Goal: Task Accomplishment & Management: Manage account settings

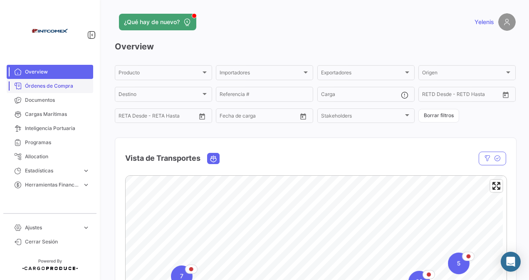
click at [53, 83] on span "Órdenes de Compra" at bounding box center [57, 85] width 65 height 7
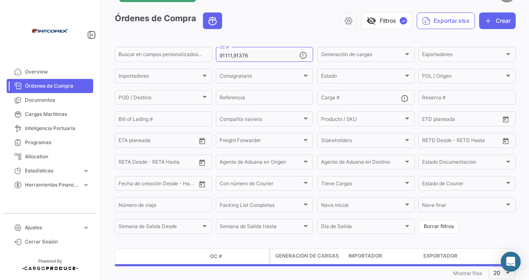
scroll to position [52, 0]
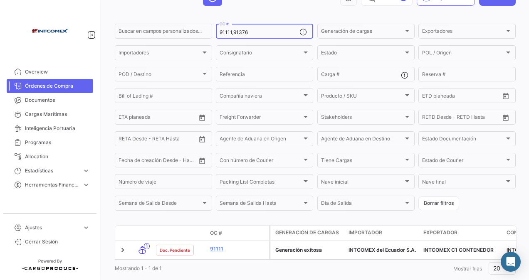
drag, startPoint x: 251, startPoint y: 32, endPoint x: 201, endPoint y: 43, distance: 51.8
click at [201, 43] on form "Buscar en campos personalizados... 91111,91376 OC # Generación de cargas Genera…" at bounding box center [315, 117] width 401 height 190
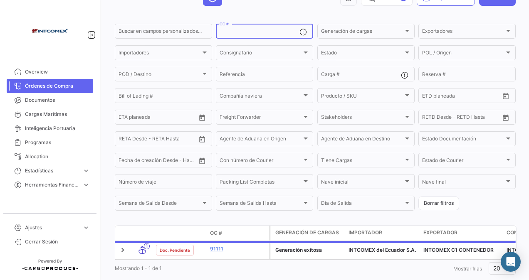
paste input "50698"
type input "50698"
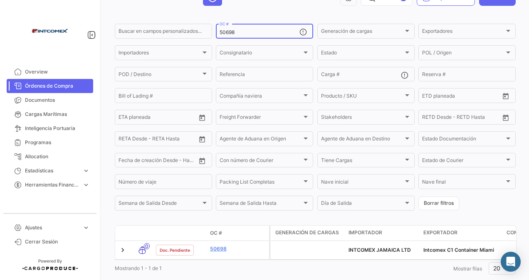
scroll to position [76, 0]
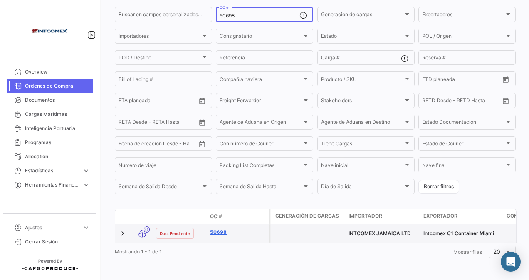
click at [218, 229] on link "50698" at bounding box center [238, 232] width 56 height 7
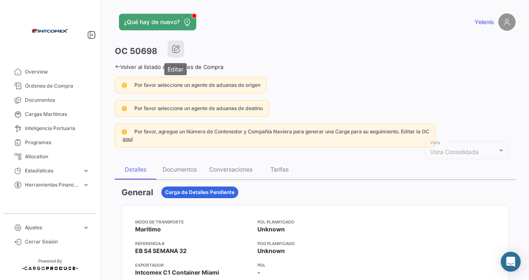
click at [172, 49] on icon "button" at bounding box center [176, 49] width 8 height 8
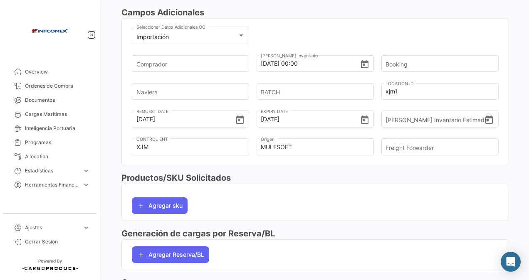
scroll to position [249, 0]
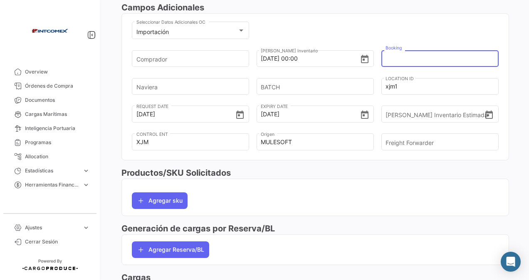
click at [407, 57] on input "Booking" at bounding box center [436, 58] width 103 height 29
paste input "6427240990"
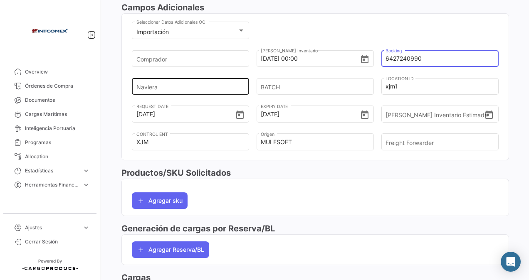
type input "6427240990"
click at [144, 84] on input "Naviera" at bounding box center [187, 86] width 103 height 29
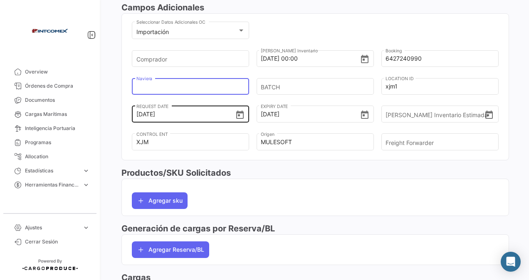
type input "COSCO"
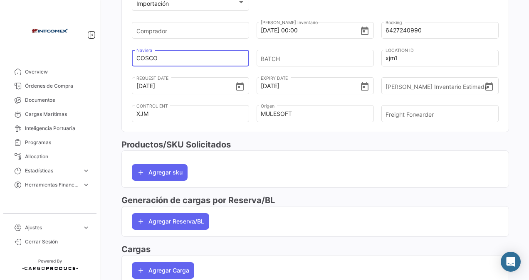
scroll to position [291, 0]
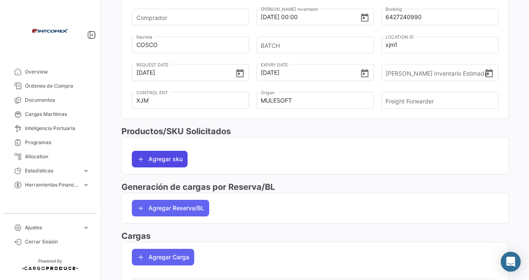
click at [167, 158] on button "Agregar sku" at bounding box center [160, 159] width 56 height 17
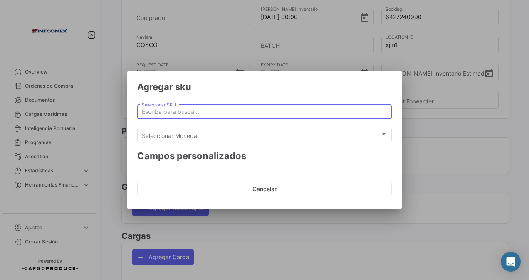
click at [160, 110] on input "Seleccionar SKU" at bounding box center [265, 111] width 246 height 7
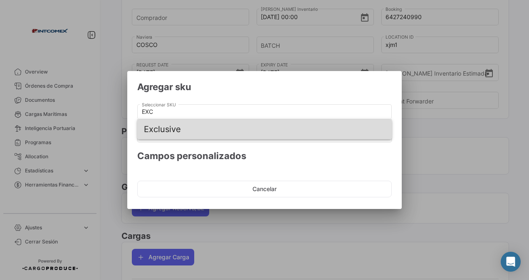
click at [173, 129] on span "Exclusive" at bounding box center [264, 129] width 241 height 20
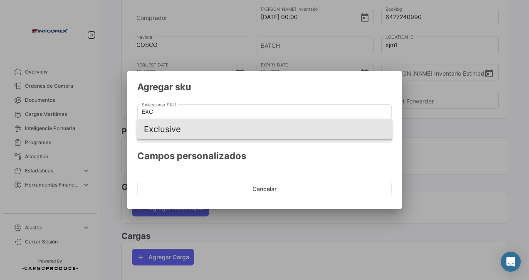
type input "Exclusive"
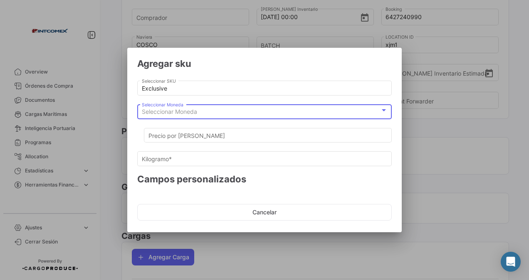
click at [185, 115] on span "Seleccionar Moneda" at bounding box center [169, 111] width 55 height 7
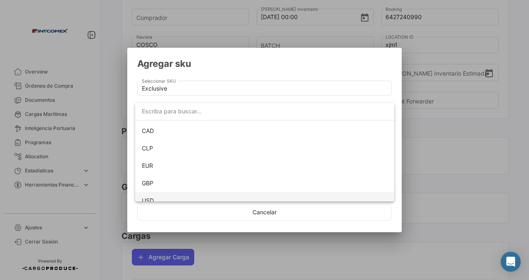
scroll to position [58, 0]
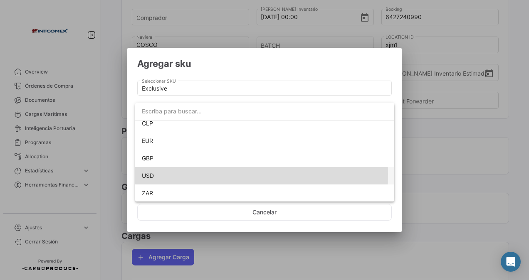
drag, startPoint x: 147, startPoint y: 174, endPoint x: 154, endPoint y: 168, distance: 9.2
click at [147, 174] on span "USD" at bounding box center [148, 175] width 12 height 7
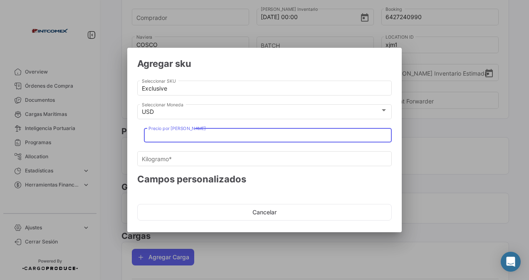
click at [156, 136] on input "Precio por [PERSON_NAME]" at bounding box center [267, 135] width 239 height 7
type input "1"
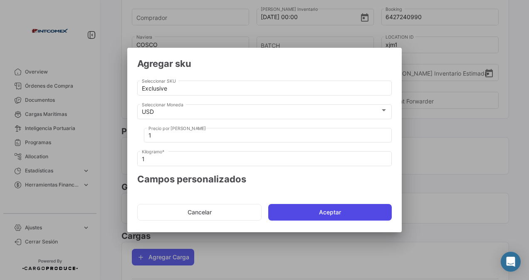
click at [291, 211] on button "Aceptar" at bounding box center [329, 212] width 123 height 17
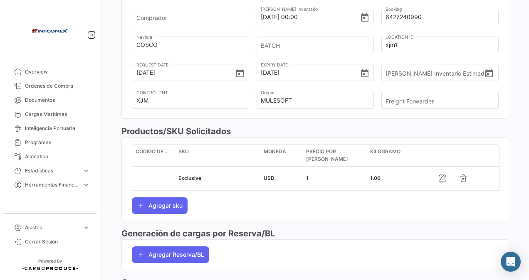
scroll to position [368, 0]
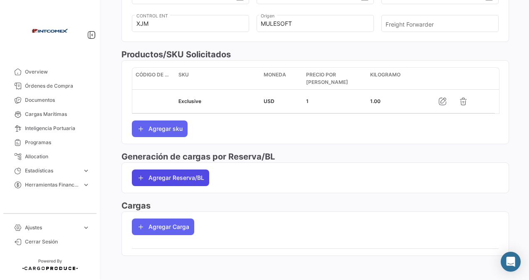
click at [200, 177] on button "Agregar Reserva/BL" at bounding box center [170, 178] width 77 height 17
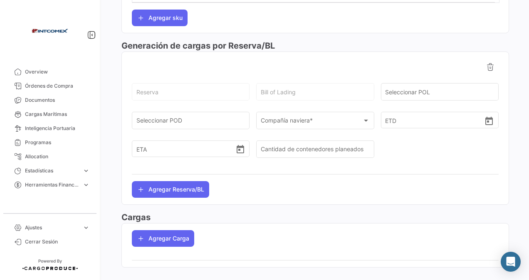
scroll to position [490, 0]
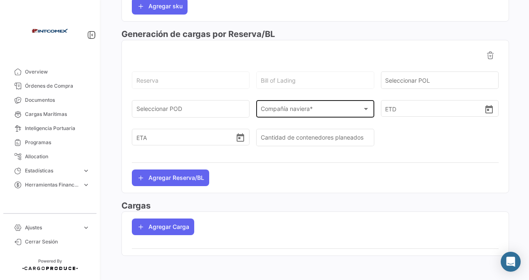
click at [277, 109] on span "Compañía naviera *" at bounding box center [311, 110] width 101 height 7
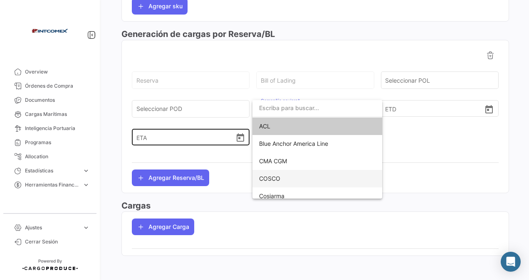
drag, startPoint x: 280, startPoint y: 176, endPoint x: 207, endPoint y: 137, distance: 82.6
click at [280, 176] on span "COSCO" at bounding box center [317, 178] width 116 height 17
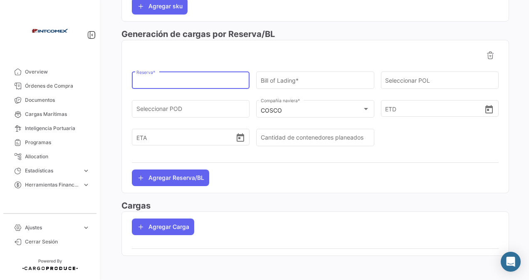
click at [151, 80] on input "Reserva *" at bounding box center [190, 82] width 109 height 7
paste input "6427240990"
type input "6427240990"
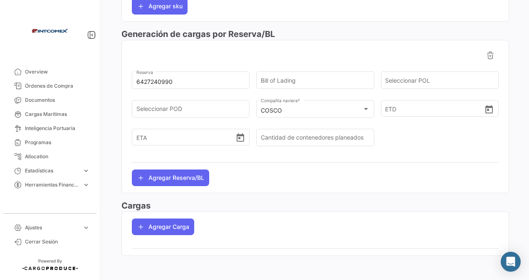
drag, startPoint x: 282, startPoint y: 199, endPoint x: 278, endPoint y: 202, distance: 5.3
click at [282, 200] on h3 "Cargas" at bounding box center [314, 206] width 387 height 12
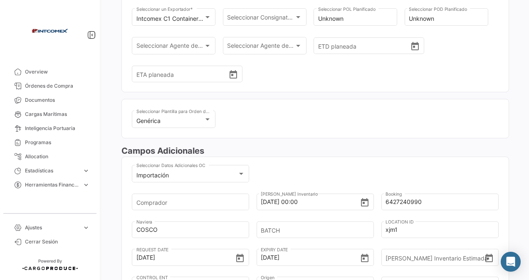
scroll to position [0, 0]
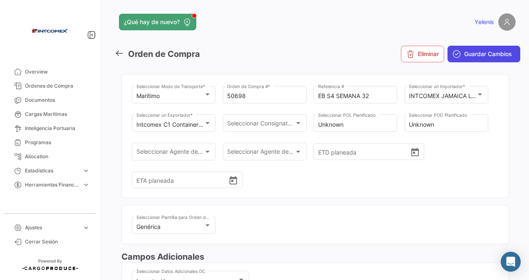
click at [464, 54] on span "Guardar Cambios" at bounding box center [488, 54] width 48 height 8
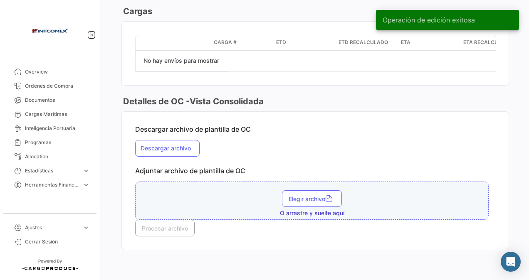
scroll to position [834, 0]
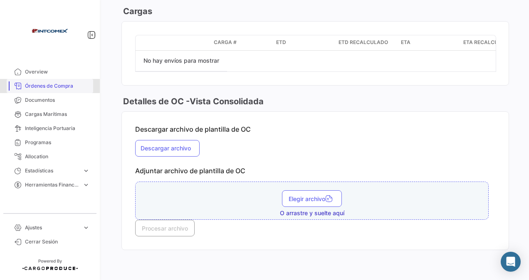
click at [56, 86] on span "Órdenes de Compra" at bounding box center [57, 85] width 65 height 7
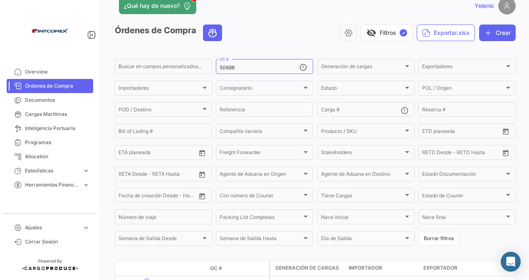
scroll to position [42, 0]
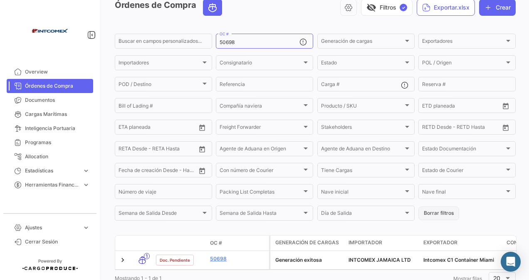
click at [431, 211] on button "Borrar filtros" at bounding box center [438, 214] width 41 height 14
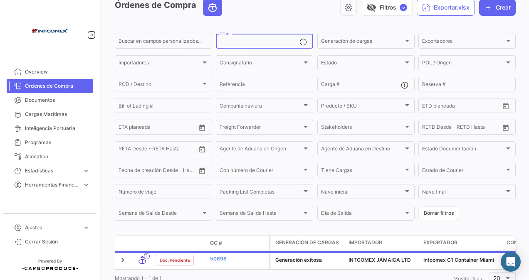
click at [225, 40] on input "OC #" at bounding box center [259, 42] width 80 height 6
paste input "91436,91111 91529,91531"
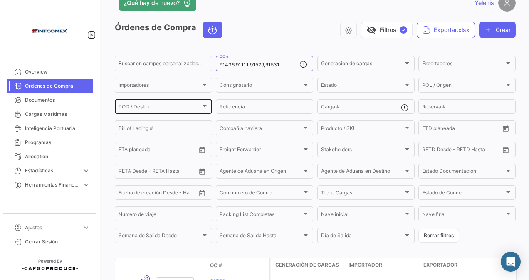
scroll to position [0, 0]
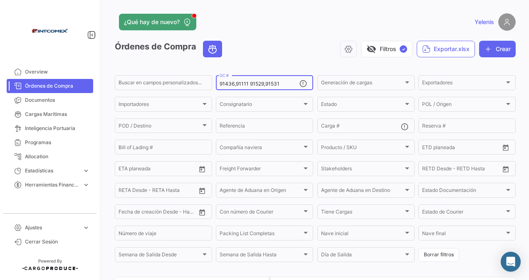
click at [249, 84] on input "91436,91111 91529,91531" at bounding box center [259, 84] width 80 height 6
drag, startPoint x: 264, startPoint y: 84, endPoint x: 248, endPoint y: 86, distance: 16.3
click at [248, 86] on input "91436,91111 91529,91531" at bounding box center [259, 84] width 80 height 6
click at [270, 86] on input "91436,91111,91531" at bounding box center [259, 84] width 80 height 6
type input "91436,91111,91531"
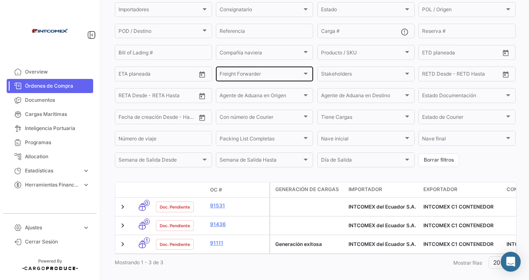
scroll to position [113, 0]
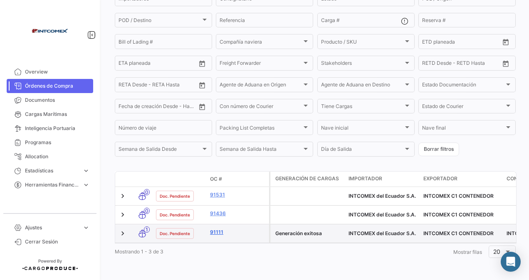
click at [217, 229] on link "91111" at bounding box center [238, 232] width 56 height 7
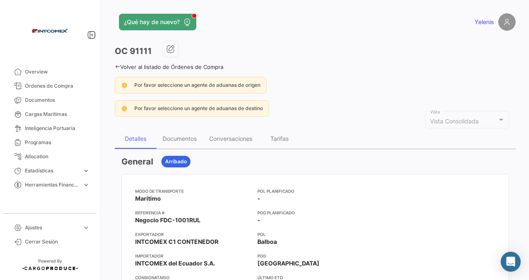
click at [123, 65] on link "Volver al listado de Órdenes de Compra" at bounding box center [169, 67] width 108 height 7
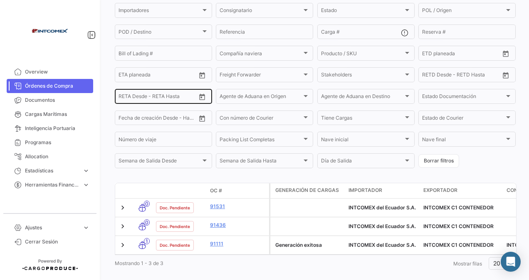
scroll to position [113, 0]
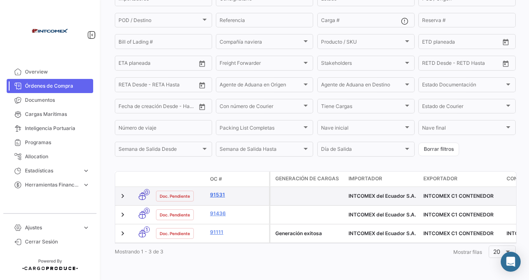
click at [221, 191] on link "91531" at bounding box center [238, 194] width 56 height 7
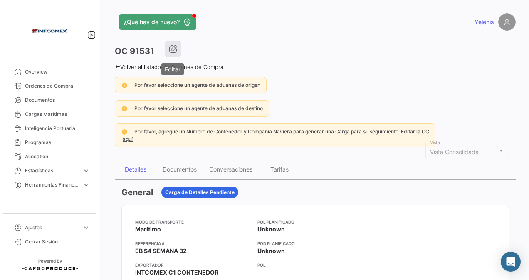
click at [173, 47] on icon "button" at bounding box center [173, 49] width 8 height 8
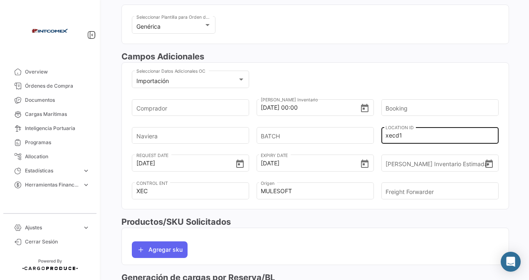
scroll to position [208, 0]
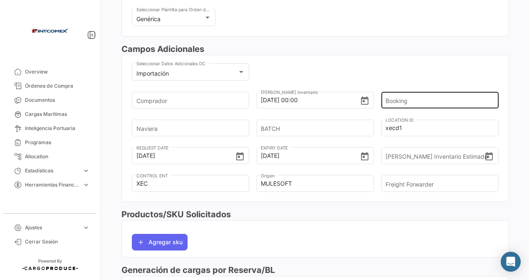
click at [400, 99] on input "Booking" at bounding box center [436, 100] width 103 height 29
paste input "6426990920"
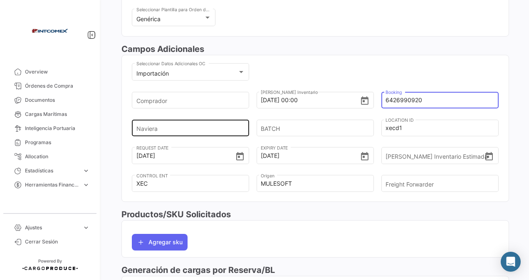
type input "6426990920"
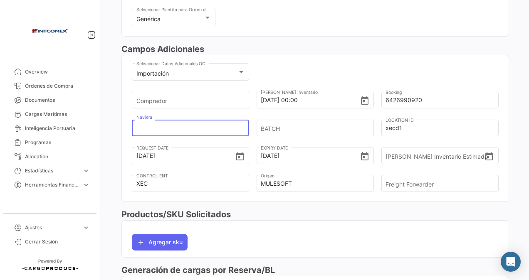
click at [145, 126] on input "Naviera" at bounding box center [187, 127] width 103 height 29
type input "COSCO"
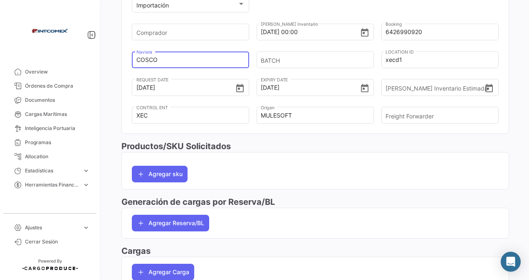
scroll to position [322, 0]
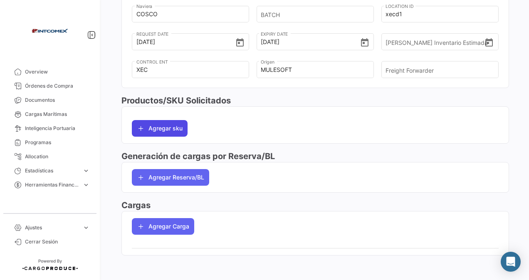
click at [163, 128] on button "Agregar sku" at bounding box center [160, 128] width 56 height 17
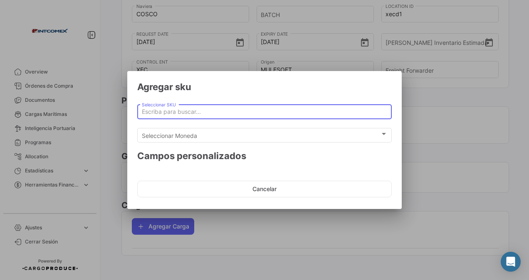
click at [175, 112] on input "Seleccionar SKU" at bounding box center [265, 111] width 246 height 7
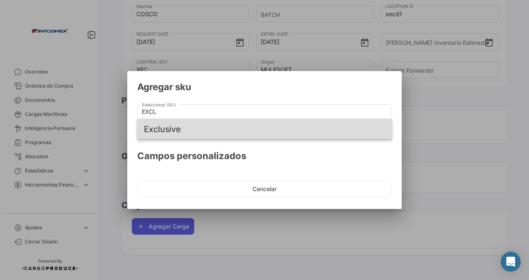
click at [180, 131] on span "Exclusive" at bounding box center [264, 129] width 241 height 20
type input "Exclusive"
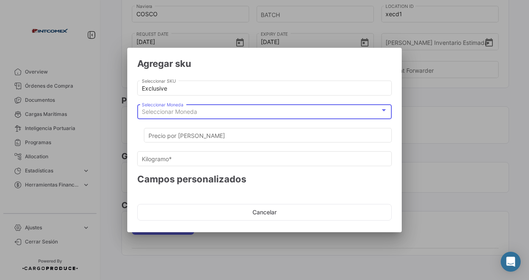
click at [168, 115] on span "Seleccionar Moneda" at bounding box center [169, 111] width 55 height 7
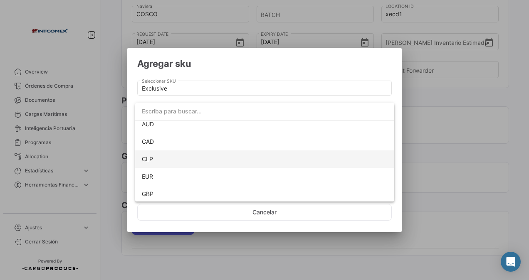
scroll to position [42, 0]
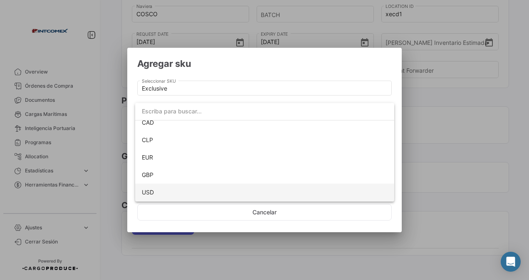
click at [148, 193] on span "USD" at bounding box center [148, 192] width 12 height 7
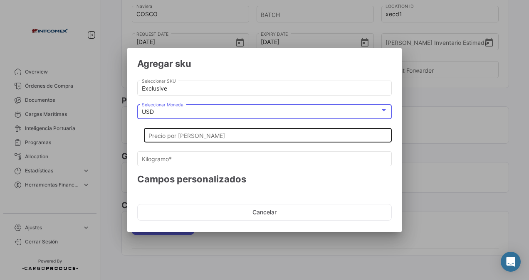
click at [163, 135] on input "Precio por [PERSON_NAME]" at bounding box center [267, 135] width 239 height 7
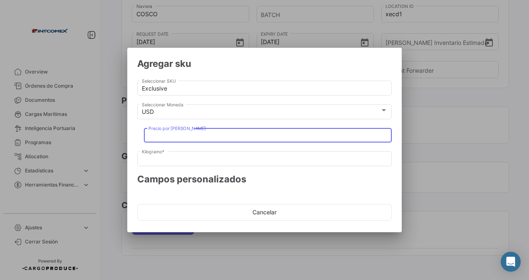
type input "1"
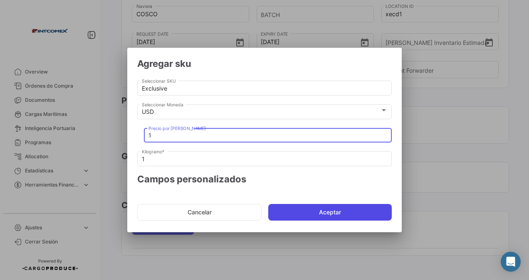
click at [294, 210] on button "Aceptar" at bounding box center [329, 212] width 123 height 17
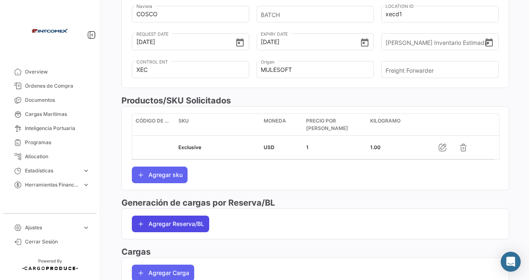
click at [172, 226] on button "Agregar Reserva/BL" at bounding box center [170, 224] width 77 height 17
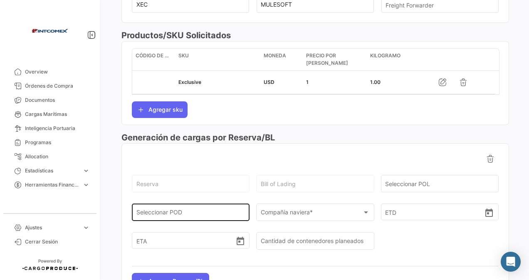
scroll to position [405, 0]
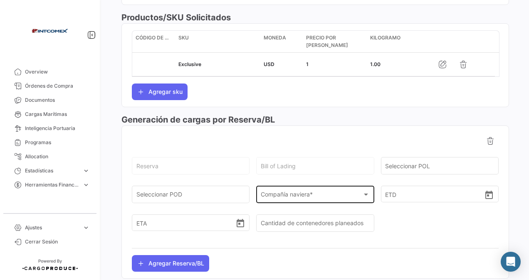
click at [292, 193] on span "Compañía naviera *" at bounding box center [311, 196] width 101 height 7
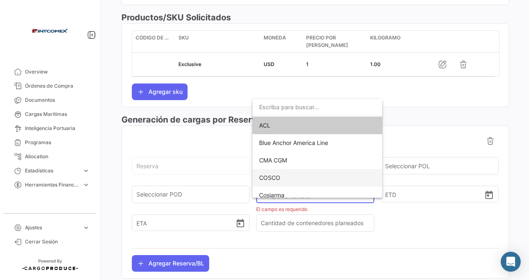
click at [265, 177] on span "COSCO" at bounding box center [269, 177] width 21 height 7
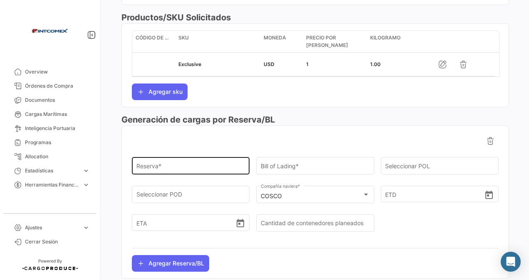
click at [162, 161] on div "Reserva *" at bounding box center [190, 165] width 109 height 19
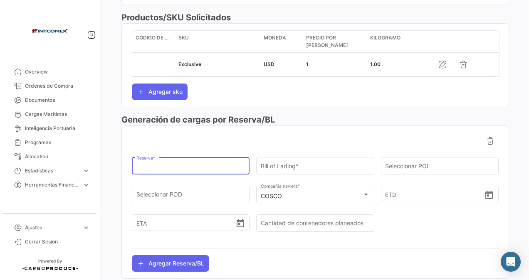
paste input "6426990920"
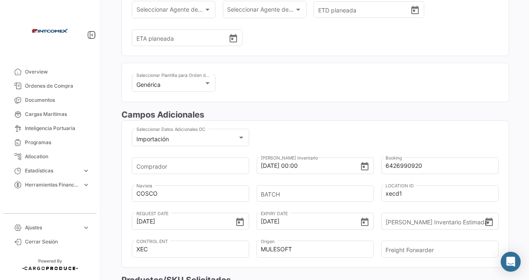
scroll to position [0, 0]
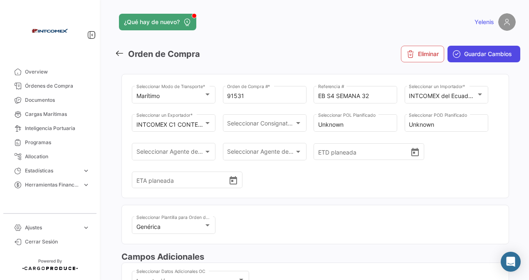
type input "6426990920"
click at [466, 55] on span "Guardar Cambios" at bounding box center [488, 54] width 48 height 8
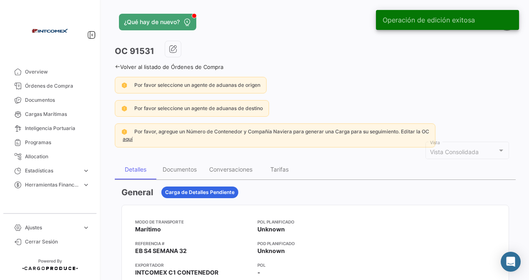
click at [118, 65] on icon at bounding box center [117, 66] width 5 height 5
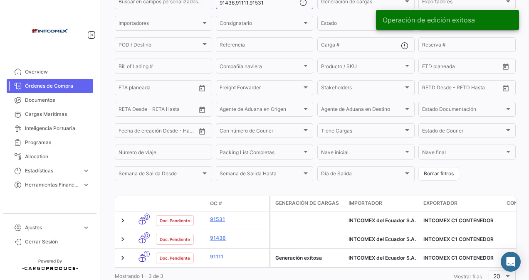
scroll to position [113, 0]
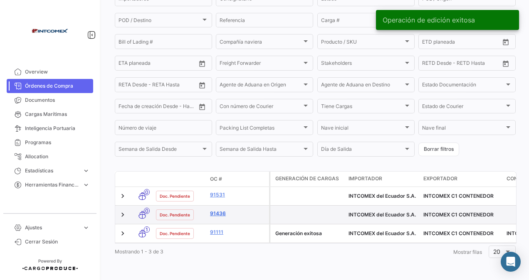
click at [223, 210] on link "91436" at bounding box center [238, 213] width 56 height 7
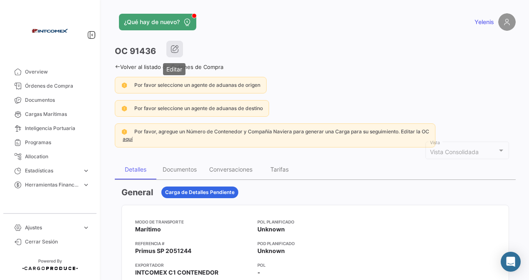
click at [176, 47] on icon "button" at bounding box center [174, 49] width 8 height 8
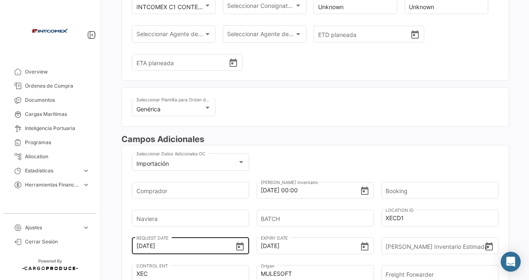
scroll to position [166, 0]
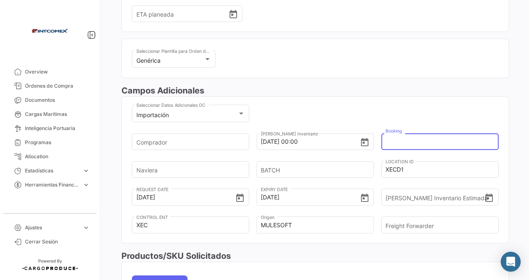
click at [412, 142] on input "Booking" at bounding box center [436, 141] width 103 height 29
paste input "6426990920"
type input "6426990920"
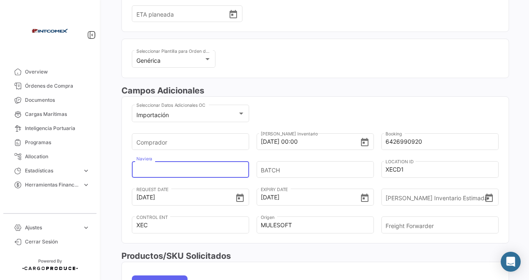
click at [171, 170] on input "Naviera" at bounding box center [187, 169] width 103 height 29
type input "COSCO"
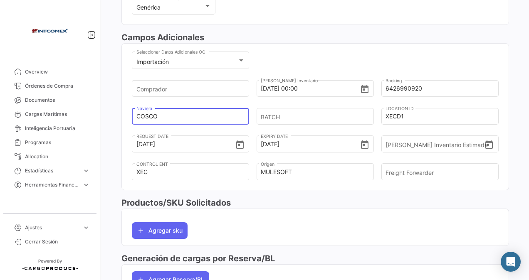
scroll to position [249, 0]
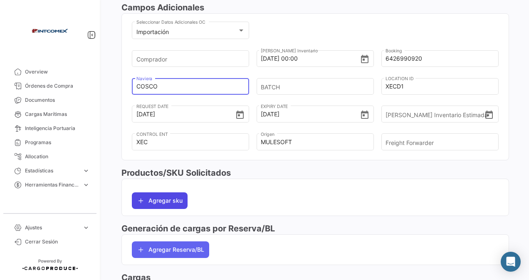
click at [167, 199] on button "Agregar sku" at bounding box center [160, 200] width 56 height 17
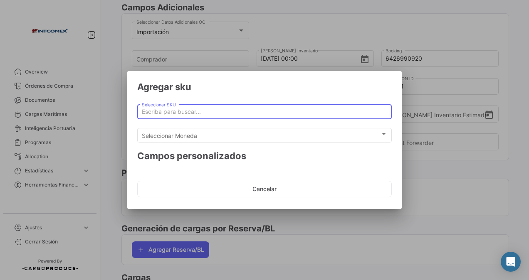
click at [163, 114] on input "Seleccionar SKU" at bounding box center [265, 111] width 246 height 7
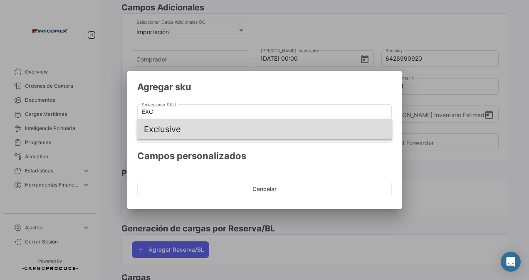
click at [173, 129] on span "Exclusive" at bounding box center [264, 129] width 241 height 20
type input "Exclusive"
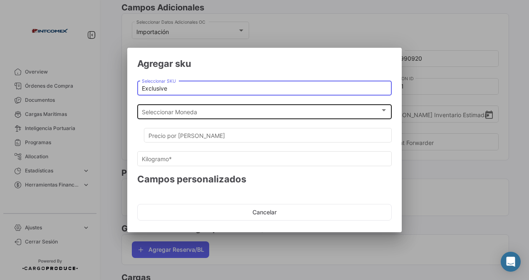
click at [167, 112] on span "Seleccionar Moneda" at bounding box center [261, 111] width 238 height 7
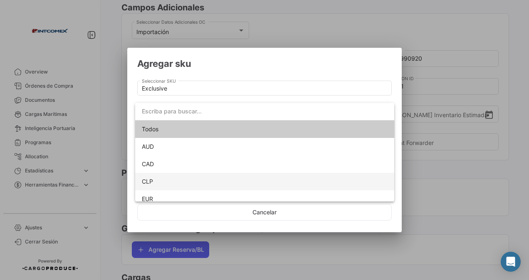
scroll to position [58, 0]
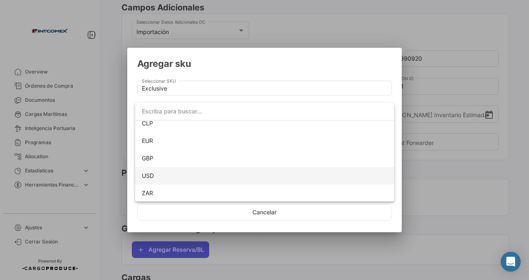
click at [155, 178] on span "USD" at bounding box center [265, 175] width 246 height 17
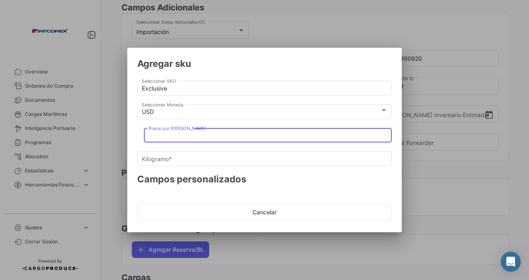
click at [155, 133] on input "Precio por [PERSON_NAME]" at bounding box center [267, 135] width 239 height 7
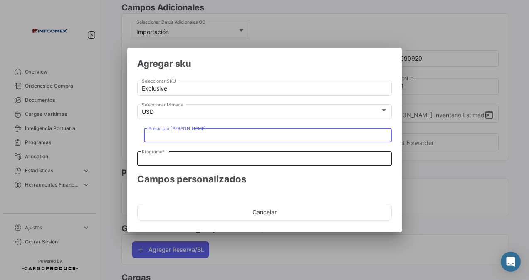
type input "1"
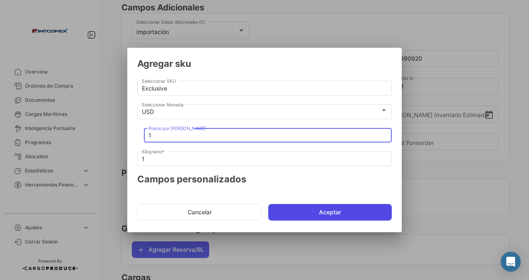
click at [283, 213] on button "Aceptar" at bounding box center [329, 212] width 123 height 17
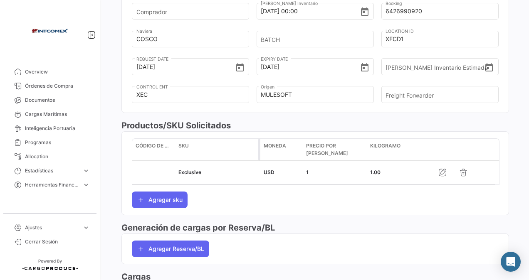
scroll to position [368, 0]
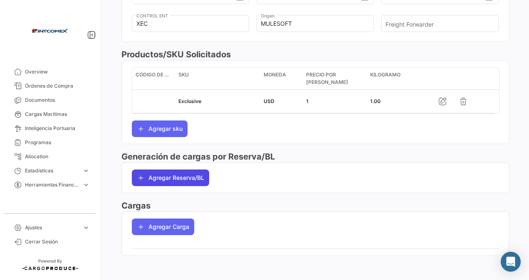
click at [179, 179] on button "Agregar Reserva/BL" at bounding box center [170, 178] width 77 height 17
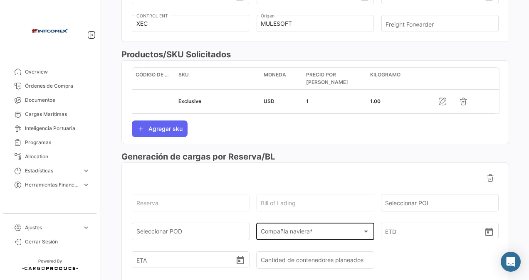
click at [283, 230] on span "Compañía naviera *" at bounding box center [311, 233] width 101 height 7
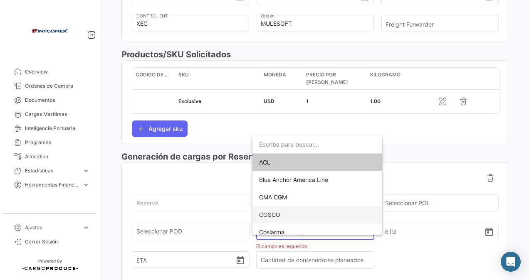
click at [276, 213] on span "COSCO" at bounding box center [269, 214] width 21 height 7
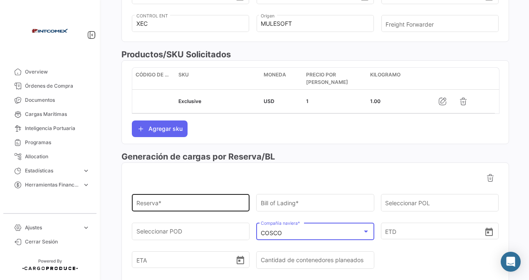
click at [185, 196] on div "Reserva *" at bounding box center [190, 202] width 109 height 19
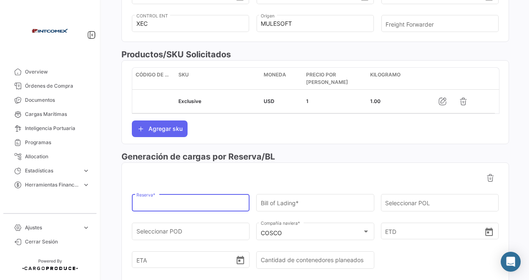
paste input "6426990920"
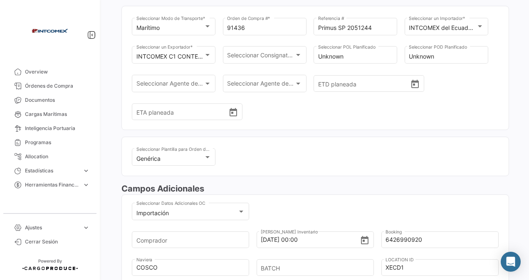
scroll to position [0, 0]
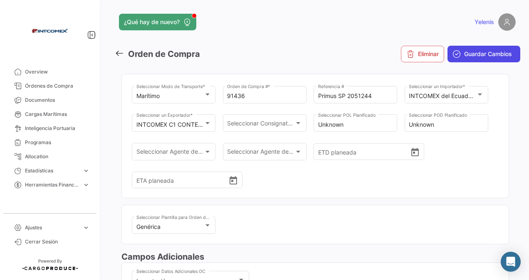
type input "6426990920"
click at [464, 52] on span "Guardar Cambios" at bounding box center [488, 54] width 48 height 8
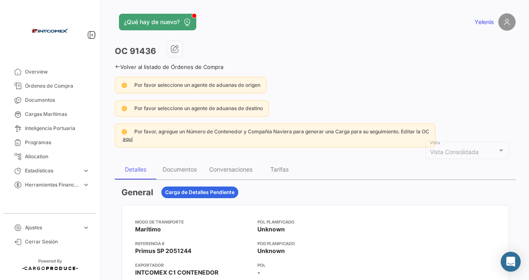
click at [120, 67] on link "Volver al listado de Órdenes de Compra" at bounding box center [169, 67] width 108 height 7
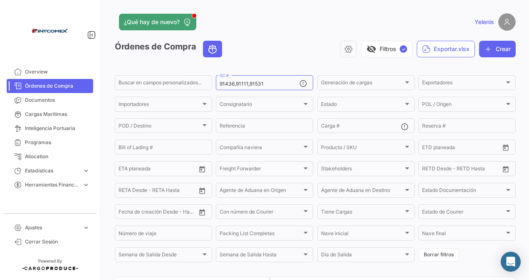
click at [267, 91] on mat-form-field "91436,91111,91531 OC #" at bounding box center [264, 82] width 97 height 17
click at [264, 83] on input "91436,91111,91531" at bounding box center [259, 84] width 80 height 6
drag, startPoint x: 263, startPoint y: 85, endPoint x: 170, endPoint y: 93, distance: 92.6
click at [170, 93] on form "Buscar en campos personalizados... 91436,91111,91531 OC # Generación de cargas …" at bounding box center [315, 169] width 401 height 190
paste input "529"
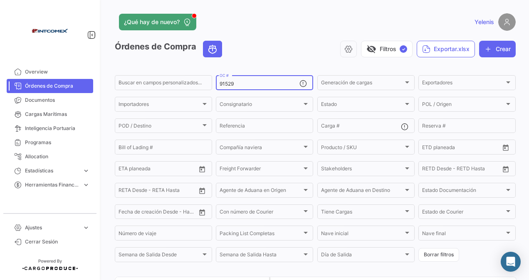
type input "91529"
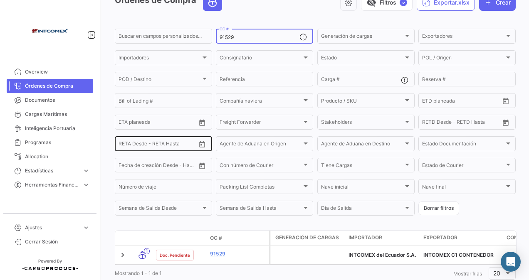
scroll to position [76, 0]
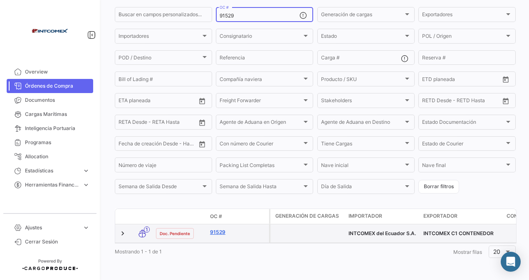
click at [216, 229] on link "91529" at bounding box center [238, 232] width 56 height 7
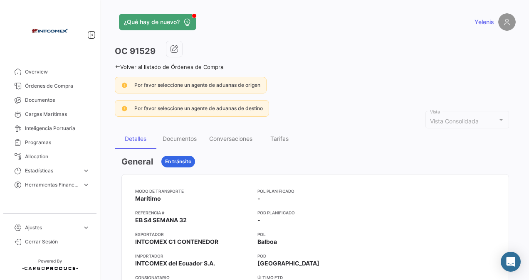
click at [126, 67] on link "Volver al listado de Órdenes de Compra" at bounding box center [169, 67] width 108 height 7
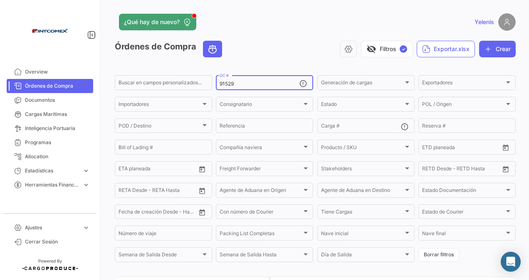
click at [244, 81] on input "91529" at bounding box center [259, 84] width 80 height 6
drag, startPoint x: 243, startPoint y: 84, endPoint x: 196, endPoint y: 92, distance: 47.2
click at [196, 92] on form "Buscar en campos personalizados... 91529 OC # Generación de cargas Generación d…" at bounding box center [315, 169] width 401 height 190
paste input "17547,17560,17691,17707"
type input "17547,17560,17691,17707"
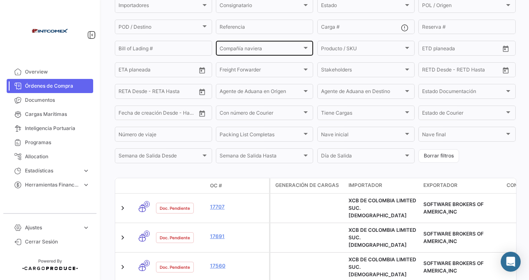
scroll to position [123, 0]
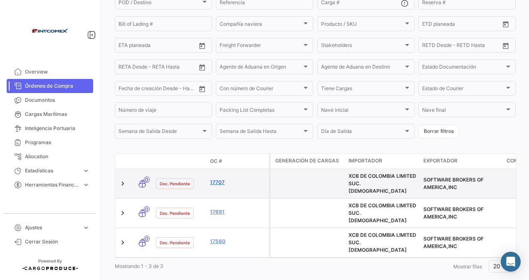
click at [219, 179] on link "17707" at bounding box center [238, 182] width 56 height 7
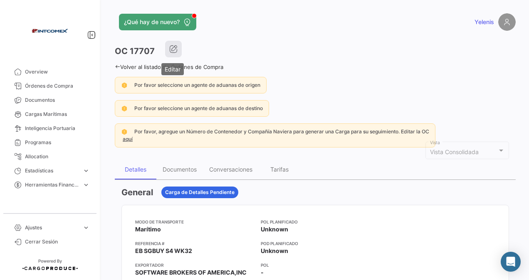
click at [175, 46] on icon "button" at bounding box center [173, 49] width 8 height 8
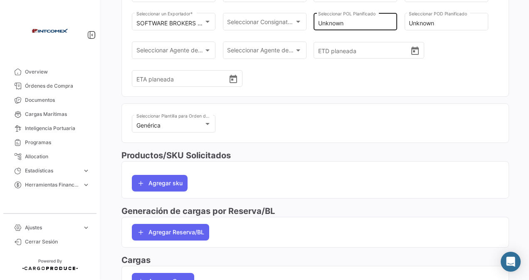
scroll to position [125, 0]
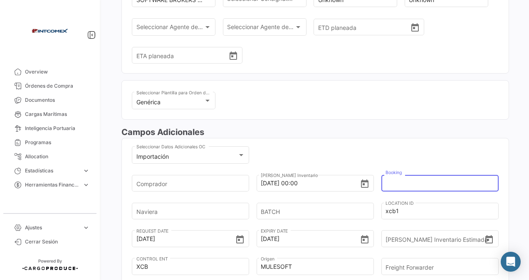
click at [394, 187] on input "Booking" at bounding box center [436, 183] width 103 height 29
paste input "480500026089"
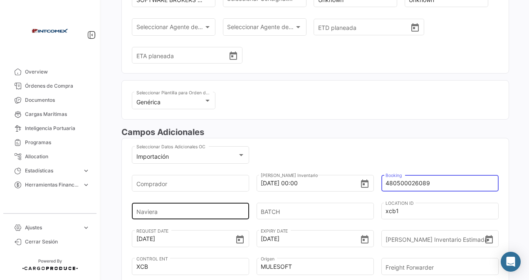
type input "480500026089"
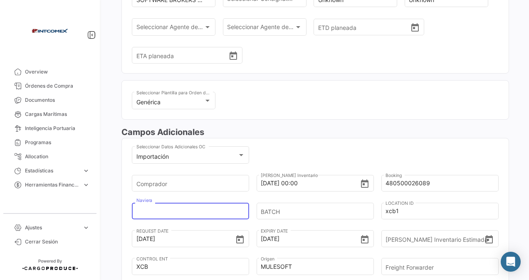
click at [154, 213] on input "Naviera" at bounding box center [187, 211] width 103 height 29
type input "EVERGREEN"
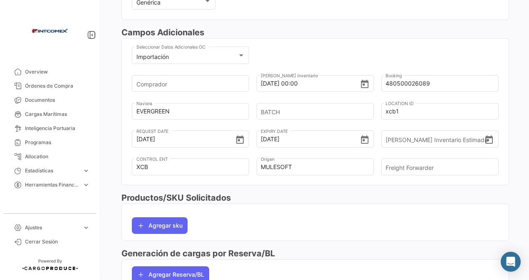
scroll to position [249, 0]
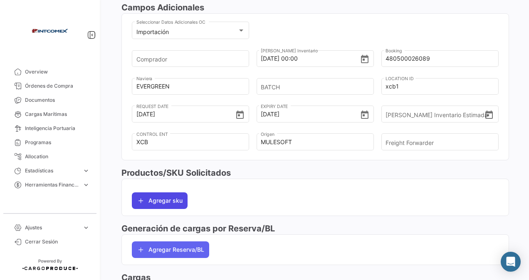
click at [163, 199] on button "Agregar sku" at bounding box center [160, 200] width 56 height 17
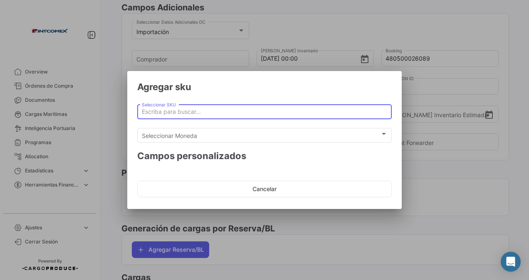
click at [174, 115] on input "Seleccionar SKU" at bounding box center [265, 111] width 246 height 7
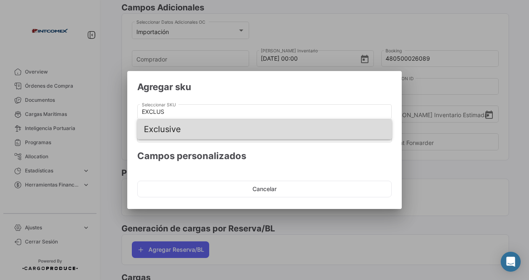
click at [166, 128] on span "Exclusive" at bounding box center [264, 129] width 241 height 20
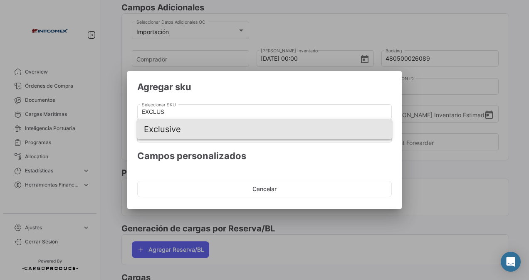
type input "Exclusive"
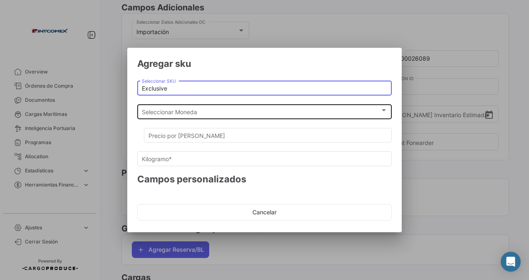
click at [168, 113] on span "Seleccionar Moneda" at bounding box center [261, 111] width 238 height 7
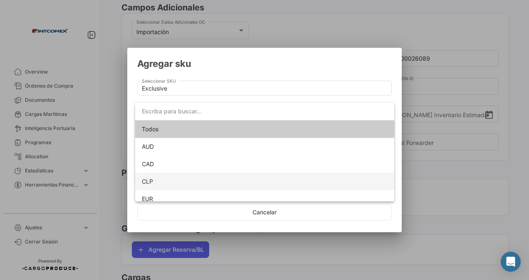
scroll to position [58, 0]
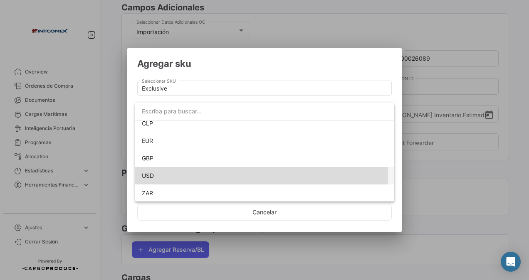
click at [148, 177] on span "USD" at bounding box center [148, 175] width 12 height 7
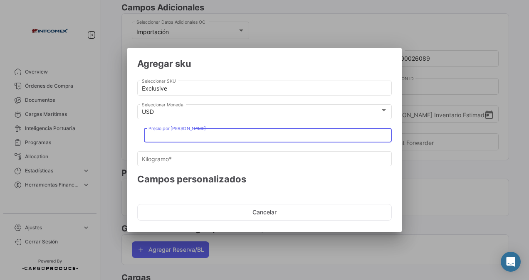
click at [163, 133] on input "Precio por [PERSON_NAME]" at bounding box center [267, 135] width 239 height 7
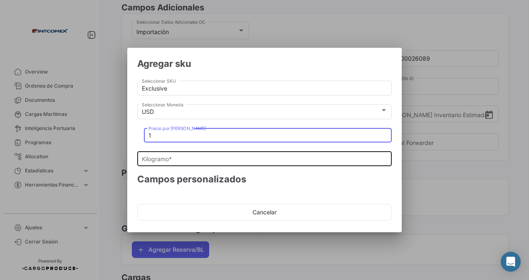
type input "1"
click at [151, 158] on input "Kilogramo *" at bounding box center [265, 159] width 246 height 7
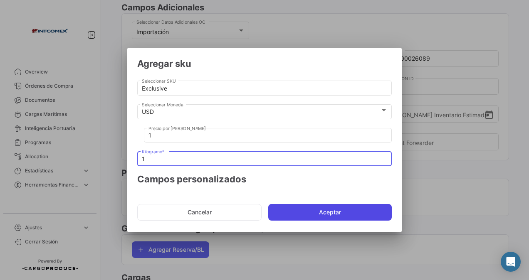
type input "1"
click at [305, 214] on button "Aceptar" at bounding box center [329, 212] width 123 height 17
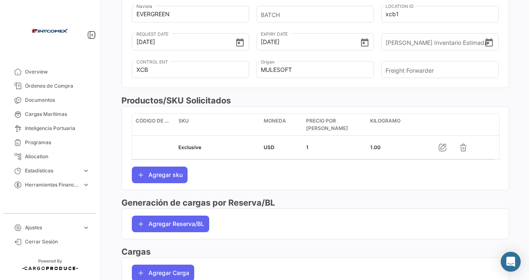
scroll to position [368, 0]
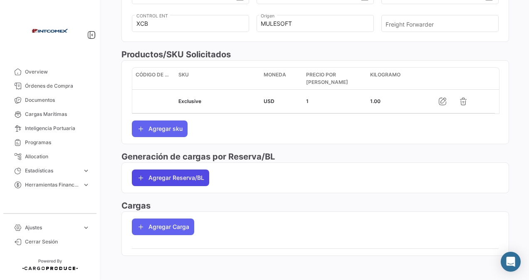
click at [168, 174] on button "Agregar Reserva/BL" at bounding box center [170, 178] width 77 height 17
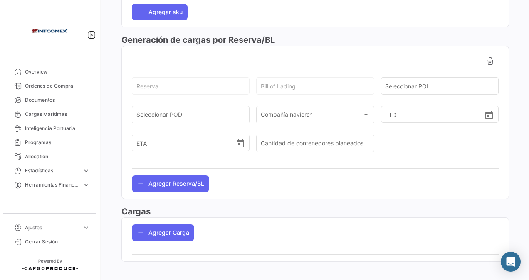
scroll to position [490, 0]
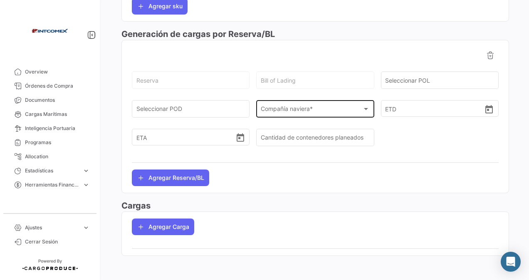
click at [287, 107] on span "Compañía naviera *" at bounding box center [311, 110] width 101 height 7
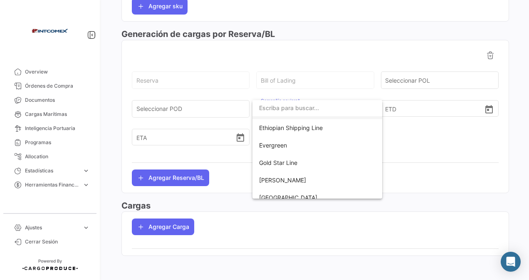
scroll to position [166, 0]
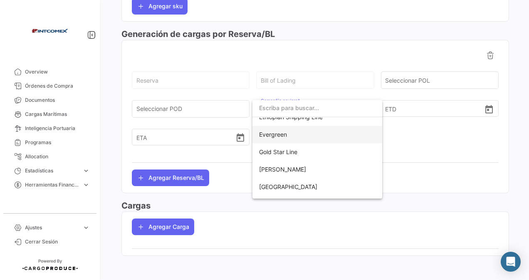
click at [273, 129] on span "Evergreen" at bounding box center [317, 134] width 116 height 17
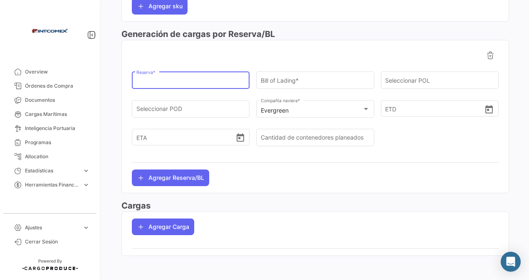
click at [157, 79] on input "Reserva *" at bounding box center [190, 82] width 109 height 7
paste input "480500026089"
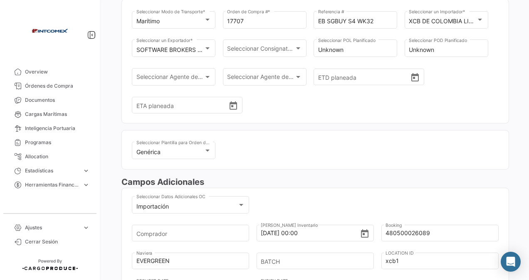
scroll to position [0, 0]
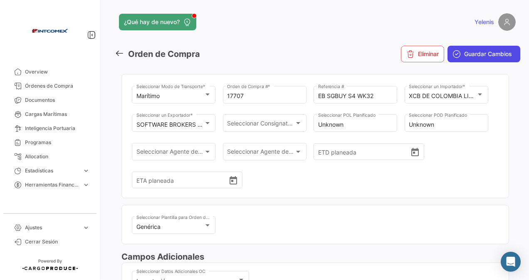
type input "480500026089"
click at [464, 53] on span "Guardar Cambios" at bounding box center [488, 54] width 48 height 8
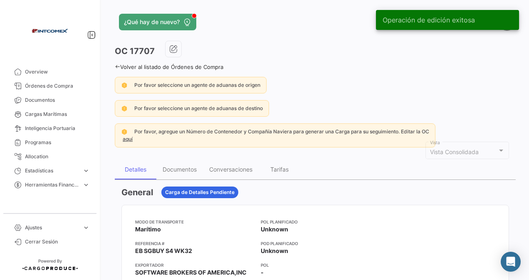
click at [127, 67] on link "Volver al listado de Órdenes de Compra" at bounding box center [169, 67] width 108 height 7
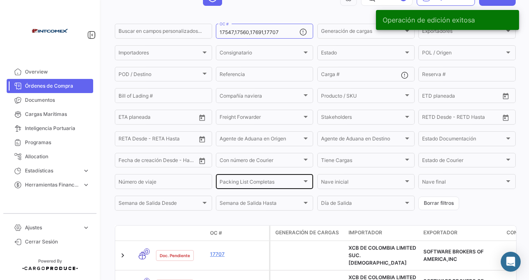
scroll to position [123, 0]
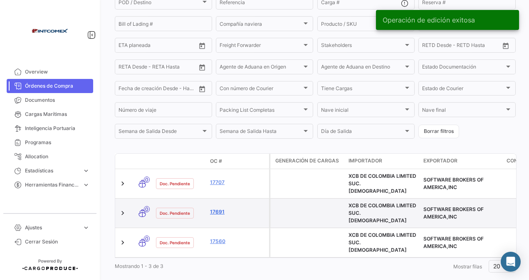
click at [215, 208] on link "17691" at bounding box center [238, 211] width 56 height 7
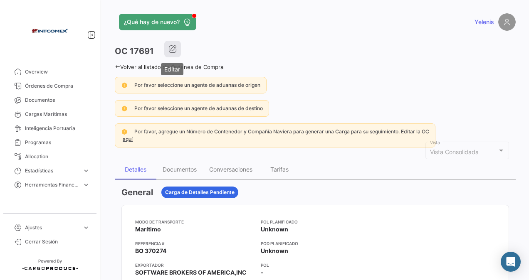
click at [175, 51] on icon "button" at bounding box center [172, 49] width 8 height 8
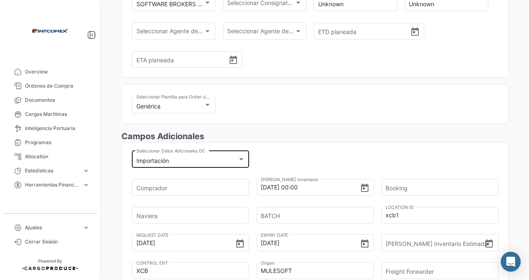
scroll to position [166, 0]
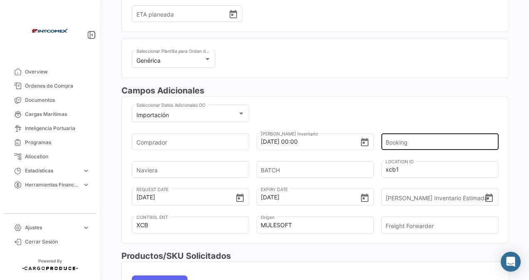
click at [397, 140] on input "Booking" at bounding box center [436, 141] width 103 height 29
paste input "480500026089"
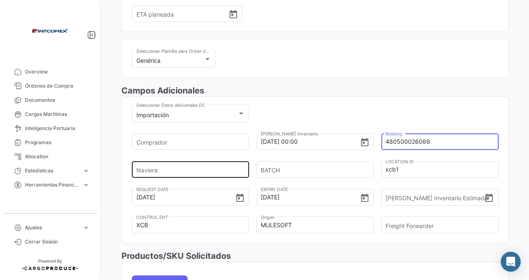
type input "480500026089"
click at [136, 172] on input "Naviera" at bounding box center [187, 169] width 103 height 29
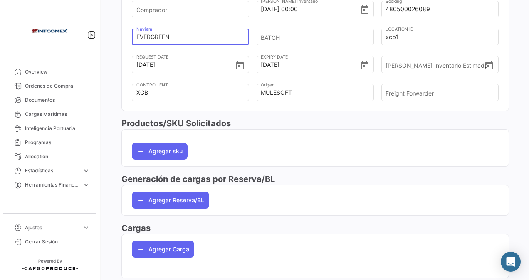
scroll to position [322, 0]
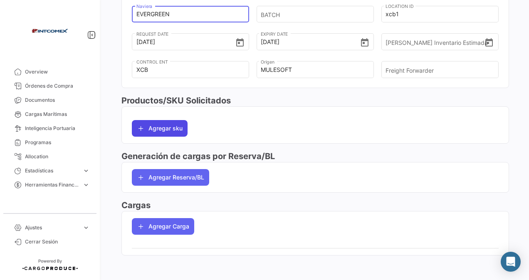
type input "EVERGREEN"
click at [156, 125] on button "Agregar sku" at bounding box center [160, 128] width 56 height 17
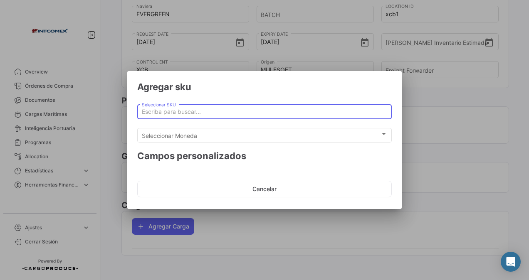
click at [169, 110] on input "Seleccionar SKU" at bounding box center [265, 111] width 246 height 7
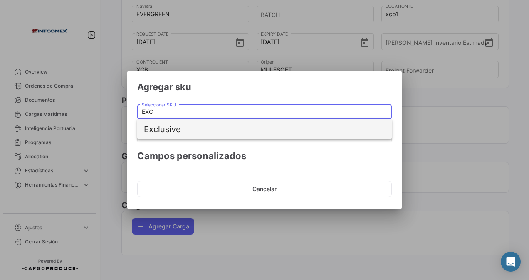
click at [170, 126] on span "Exclusive" at bounding box center [264, 129] width 241 height 20
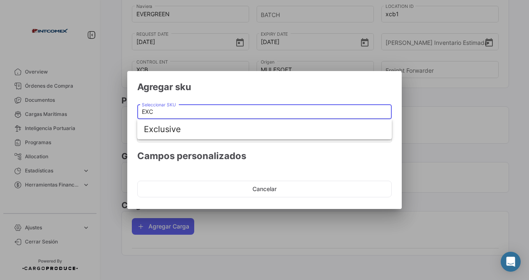
type input "Exclusive"
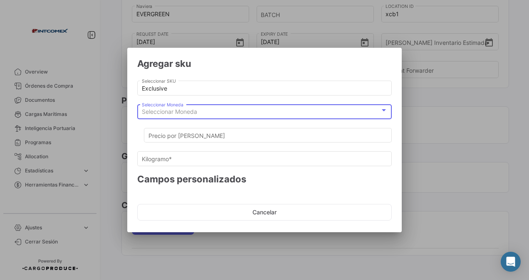
click at [177, 111] on span "Seleccionar Moneda" at bounding box center [169, 111] width 55 height 7
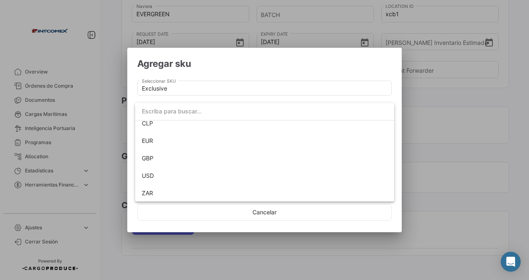
scroll to position [58, 0]
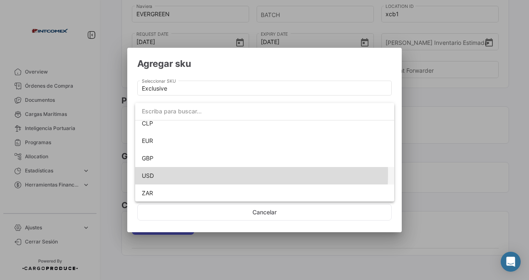
click at [147, 174] on span "USD" at bounding box center [148, 175] width 12 height 7
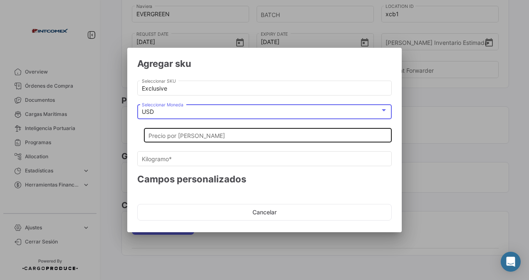
click at [159, 134] on input "Precio por [PERSON_NAME]" at bounding box center [267, 135] width 239 height 7
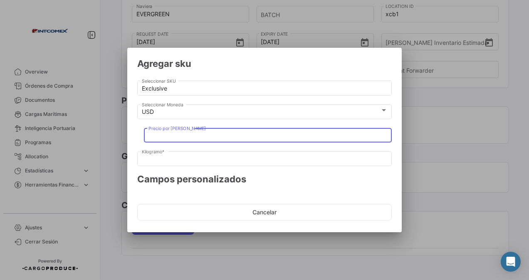
type input "1"
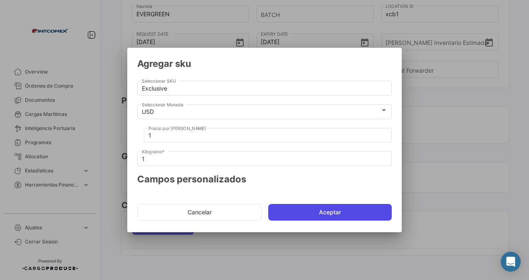
click at [295, 216] on button "Aceptar" at bounding box center [329, 212] width 123 height 17
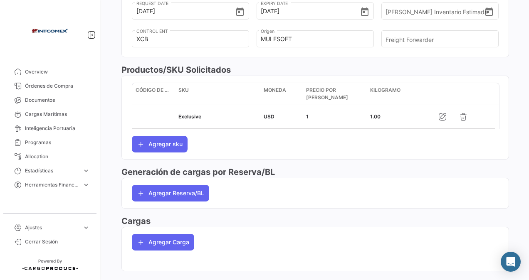
scroll to position [363, 0]
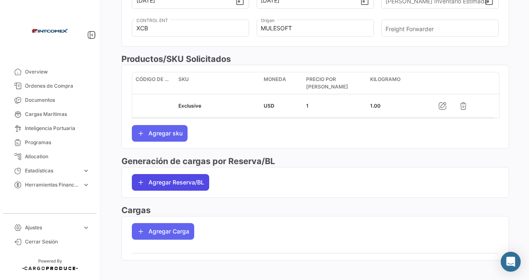
click at [158, 181] on button "Agregar Reserva/BL" at bounding box center [170, 182] width 77 height 17
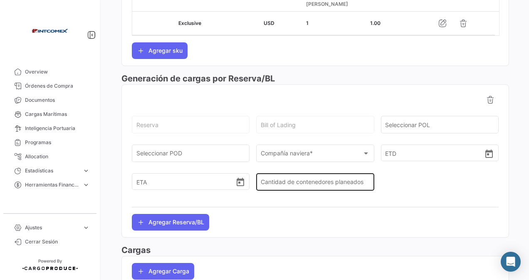
scroll to position [446, 0]
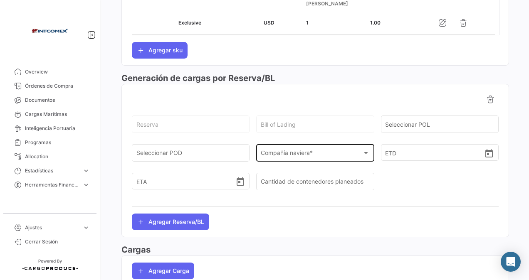
click at [279, 145] on div "Compañía naviera * Compañía naviera *" at bounding box center [315, 152] width 109 height 19
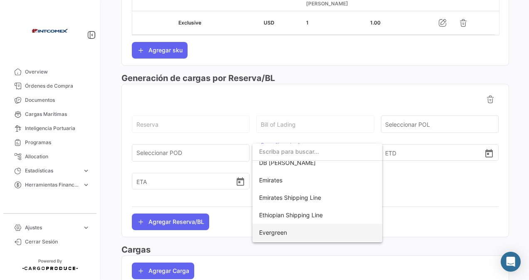
scroll to position [125, 0]
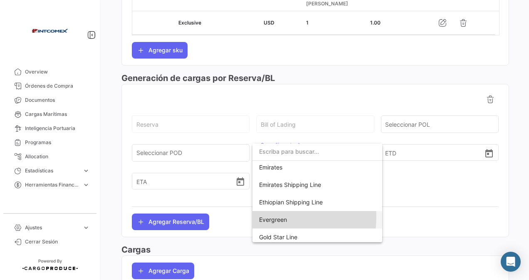
click at [277, 217] on span "Evergreen" at bounding box center [273, 219] width 28 height 7
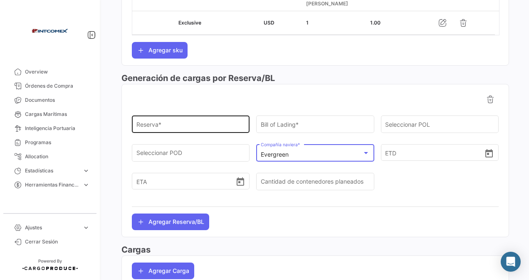
click at [152, 123] on input "Reserva *" at bounding box center [190, 126] width 109 height 7
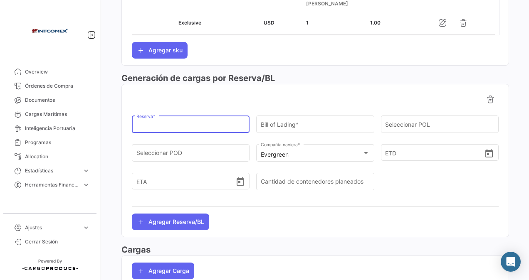
type input "480500026089"
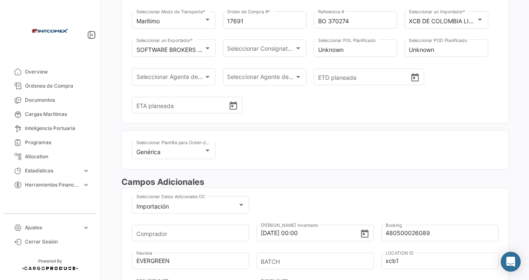
scroll to position [0, 0]
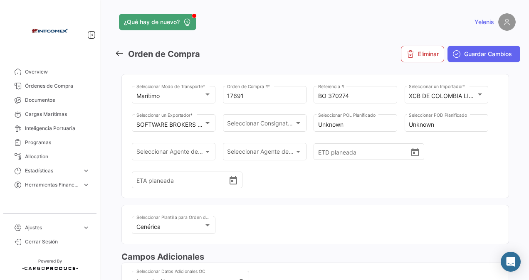
click at [464, 55] on span "Guardar Cambios" at bounding box center [488, 54] width 48 height 8
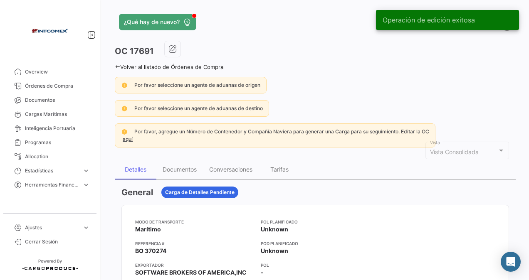
click at [128, 67] on link "Volver al listado de Órdenes de Compra" at bounding box center [169, 67] width 108 height 7
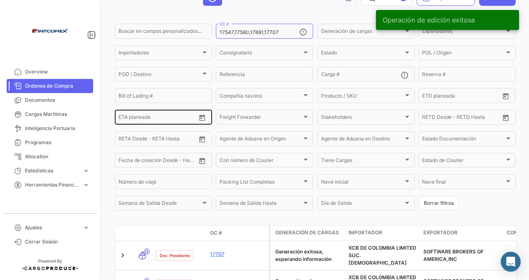
scroll to position [123, 0]
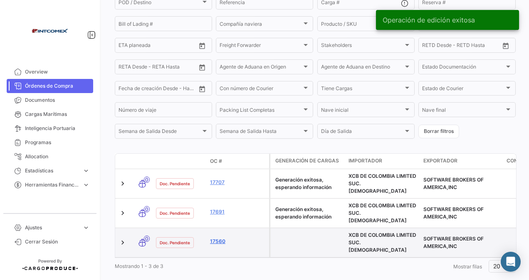
click at [215, 238] on link "17560" at bounding box center [238, 241] width 56 height 7
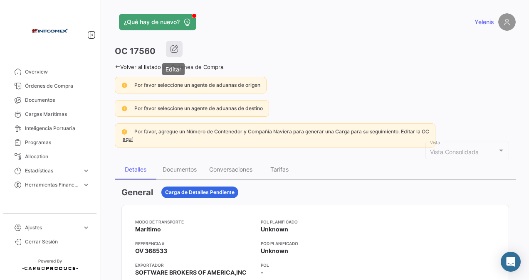
click at [172, 49] on icon "button" at bounding box center [174, 49] width 8 height 8
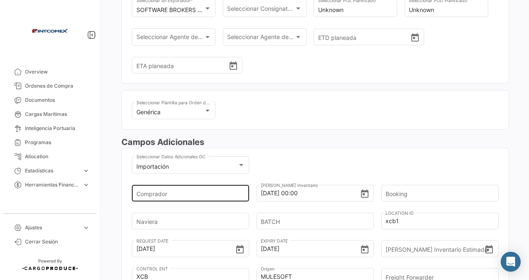
scroll to position [166, 0]
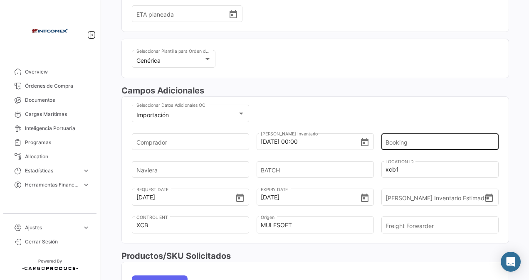
click at [392, 139] on input "Booking" at bounding box center [436, 141] width 103 height 29
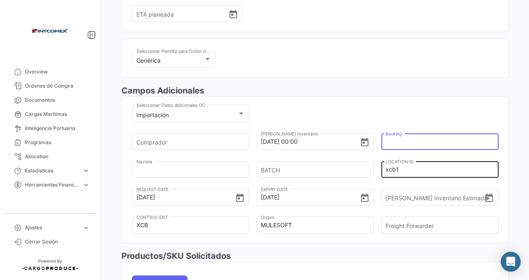
type input "480500026089"
type input "EVERGREEN"
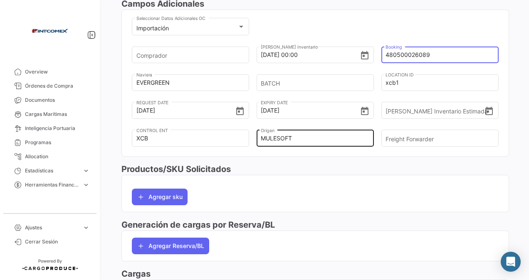
scroll to position [291, 0]
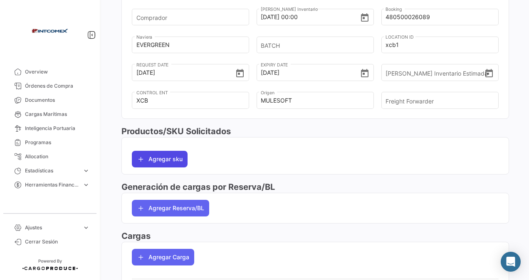
click at [163, 154] on button "Agregar sku" at bounding box center [160, 159] width 56 height 17
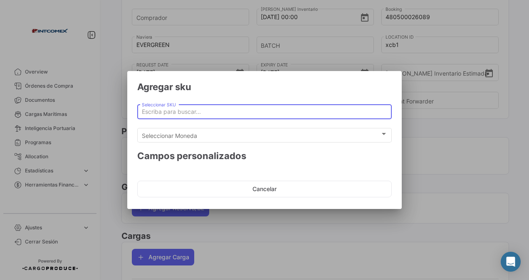
click at [169, 115] on input "Seleccionar SKU" at bounding box center [265, 111] width 246 height 7
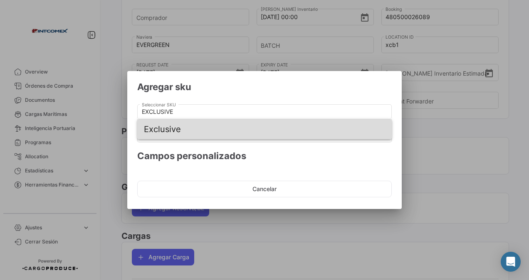
click at [170, 131] on span "Exclusive" at bounding box center [264, 129] width 241 height 20
type input "Exclusive"
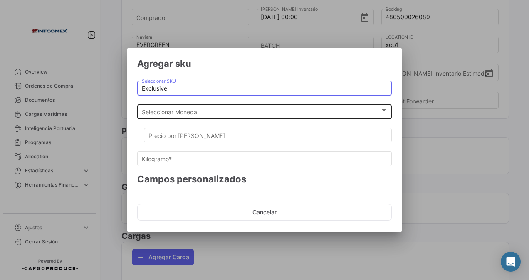
click at [163, 113] on span "Seleccionar Moneda" at bounding box center [261, 111] width 238 height 7
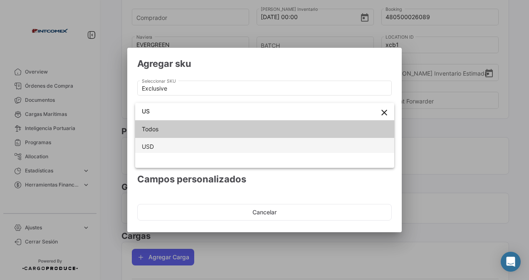
type input "US"
click at [158, 147] on span "USD" at bounding box center [265, 146] width 246 height 17
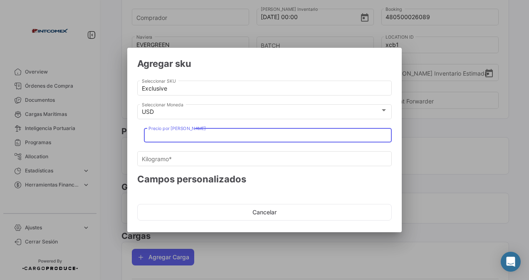
click at [165, 135] on input "Precio por [PERSON_NAME]" at bounding box center [267, 135] width 239 height 7
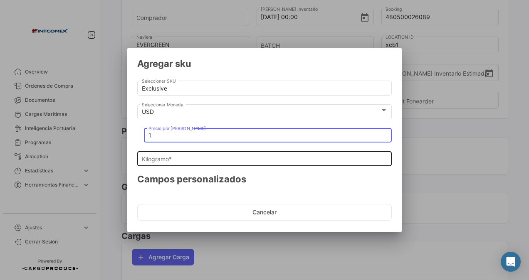
type input "1"
click at [158, 155] on div "Kilogramo *" at bounding box center [265, 158] width 246 height 16
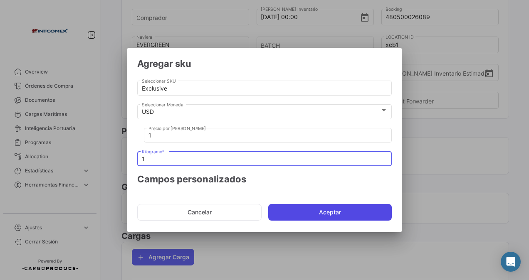
type input "1"
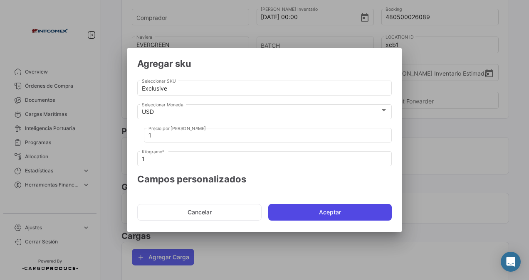
click at [288, 209] on button "Aceptar" at bounding box center [329, 212] width 123 height 17
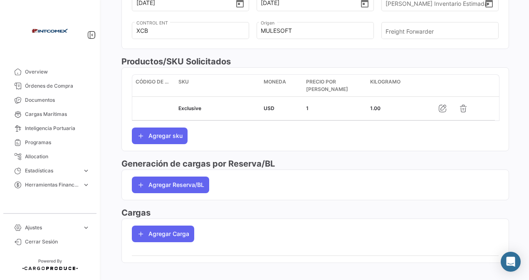
scroll to position [368, 0]
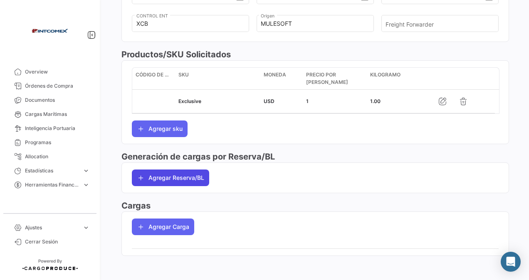
click at [190, 171] on button "Agregar Reserva/BL" at bounding box center [170, 178] width 77 height 17
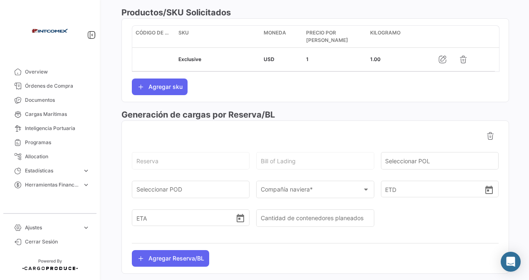
scroll to position [451, 0]
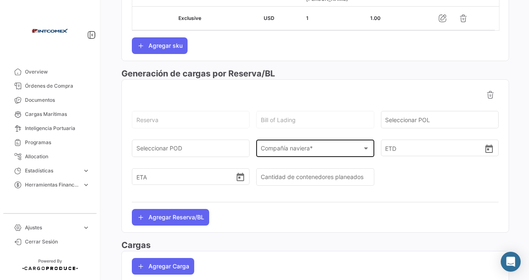
click at [274, 143] on div "Compañía naviera * Compañía naviera *" at bounding box center [315, 147] width 109 height 19
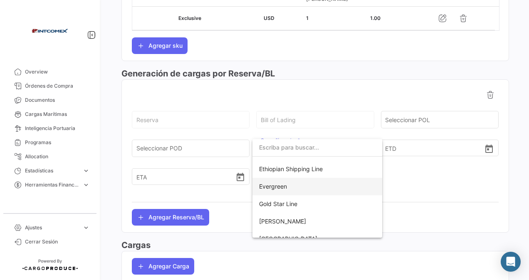
scroll to position [166, 0]
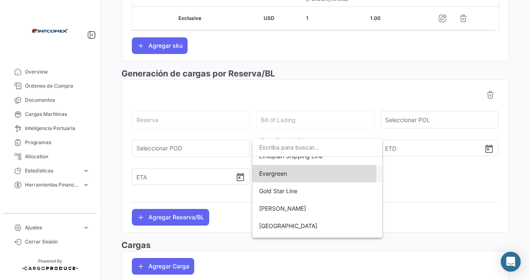
click at [268, 172] on span "Evergreen" at bounding box center [273, 173] width 28 height 7
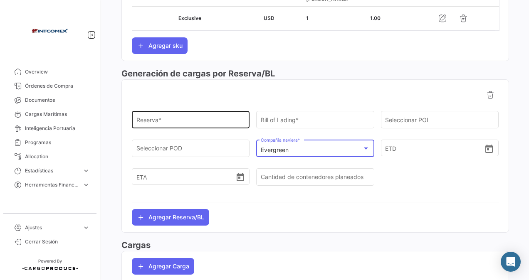
click at [160, 121] on input "Reserva *" at bounding box center [190, 121] width 109 height 7
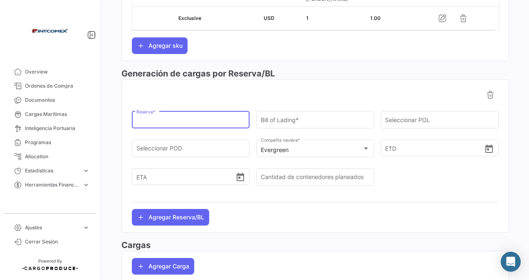
paste input "480500026089"
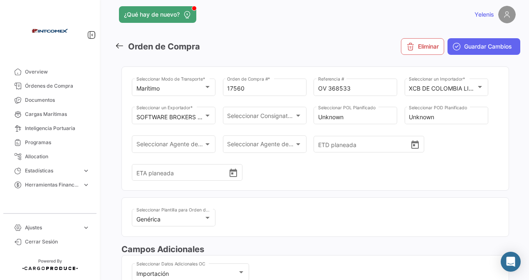
scroll to position [0, 0]
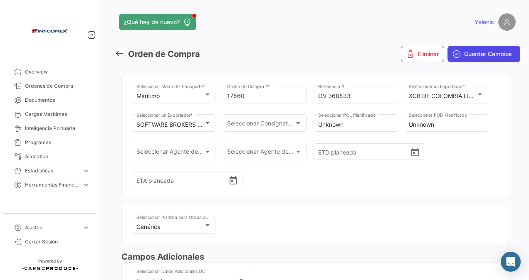
type input "480500026089"
click at [468, 52] on span "Guardar Cambios" at bounding box center [488, 54] width 48 height 8
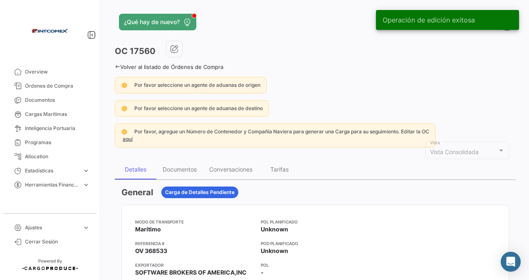
click at [122, 69] on link "Volver al listado de Órdenes de Compra" at bounding box center [169, 67] width 108 height 7
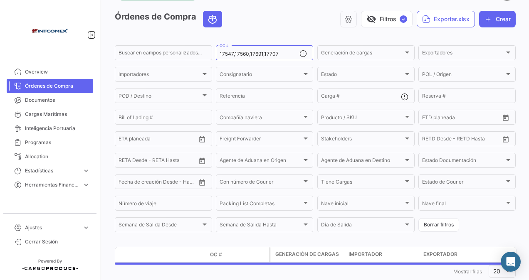
scroll to position [52, 0]
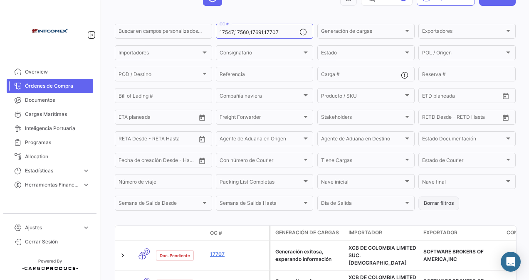
click at [439, 206] on button "Borrar filtros" at bounding box center [438, 204] width 41 height 14
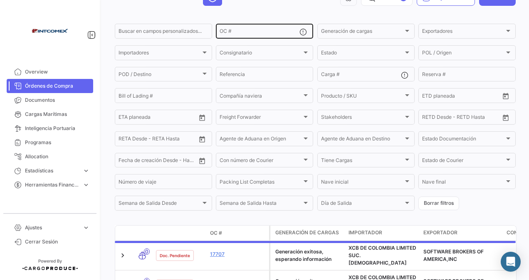
click at [226, 29] on div "OC #" at bounding box center [259, 30] width 80 height 16
paste input "309895"
type input "309895"
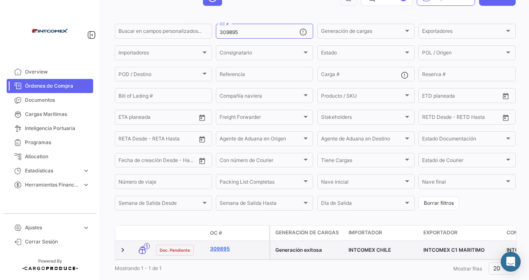
click at [218, 253] on link "309895" at bounding box center [238, 248] width 56 height 7
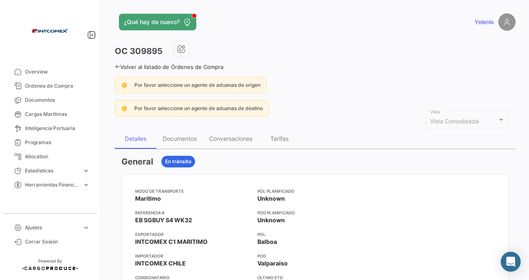
click at [190, 216] on span "EB SGBUY S4 WK32" at bounding box center [163, 220] width 57 height 8
drag, startPoint x: 195, startPoint y: 218, endPoint x: 135, endPoint y: 218, distance: 59.9
click at [135, 218] on mat-card-content "Modo de Transporte Marítimo Referencia # EB SGBUY S4 WK32 Exportador INTCOMEX C…" at bounding box center [315, 264] width 387 height 178
copy span "EB SGBUY S4 WK32"
click at [121, 65] on link "Volver al listado de Órdenes de Compra" at bounding box center [169, 67] width 108 height 7
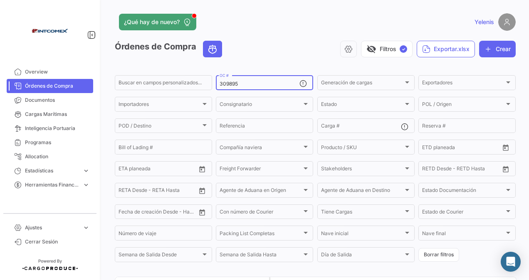
click at [241, 84] on input "309895" at bounding box center [259, 84] width 80 height 6
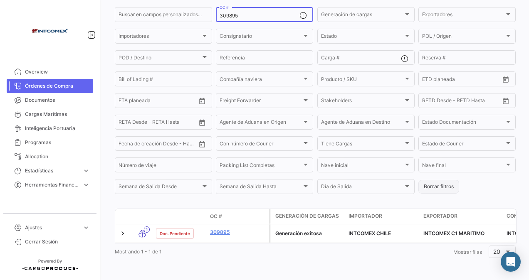
click at [442, 180] on button "Borrar filtros" at bounding box center [438, 187] width 41 height 14
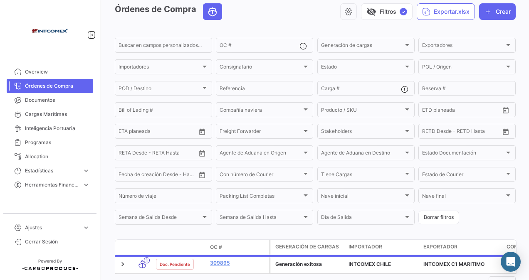
scroll to position [0, 0]
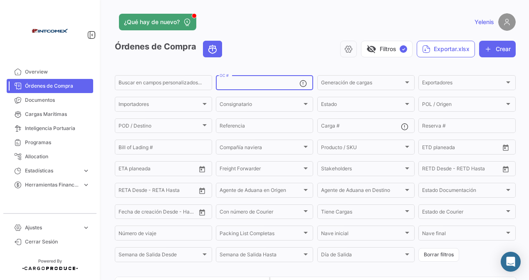
click at [238, 84] on input "OC #" at bounding box center [259, 84] width 80 height 6
paste input "91111,91376"
type input "91111,91376"
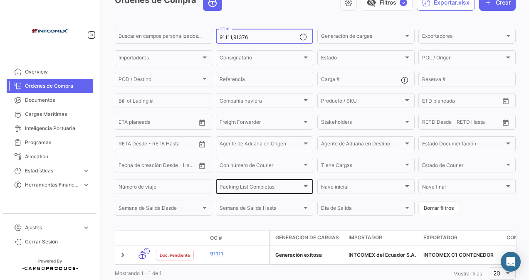
scroll to position [76, 0]
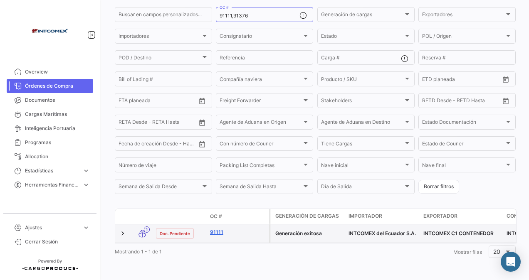
click at [218, 229] on link "91111" at bounding box center [238, 232] width 56 height 7
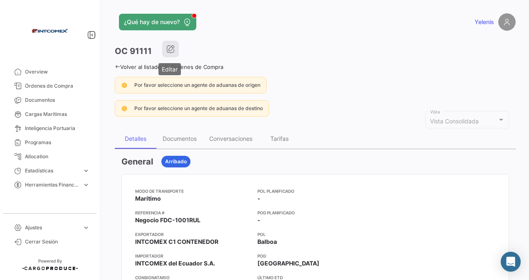
click at [169, 46] on icon "button" at bounding box center [170, 49] width 8 height 8
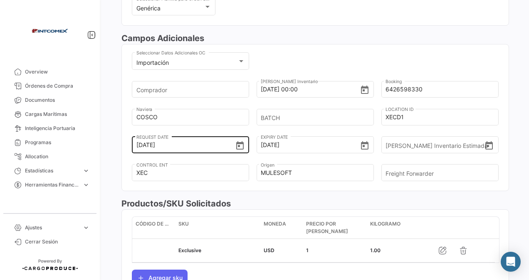
scroll to position [249, 0]
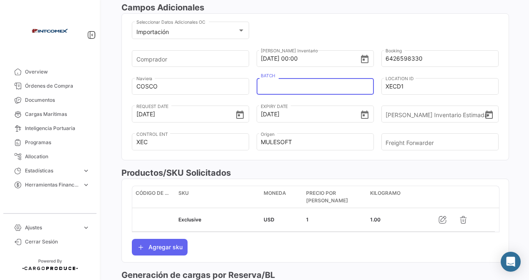
drag, startPoint x: 266, startPoint y: 84, endPoint x: 259, endPoint y: 76, distance: 10.6
click at [265, 84] on input "BATCH" at bounding box center [312, 86] width 103 height 29
type input "8439"
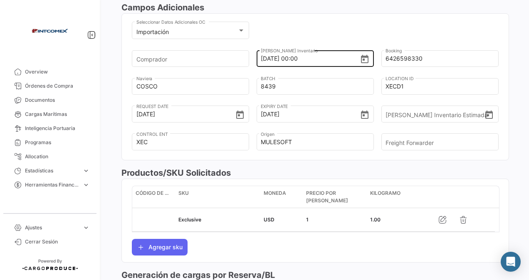
click at [291, 37] on div "[DATE] 00:00 Fecha Ingreso Inventario" at bounding box center [315, 51] width 108 height 31
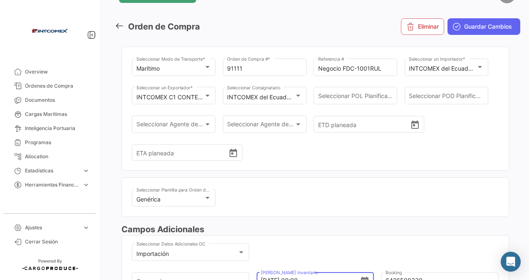
scroll to position [0, 0]
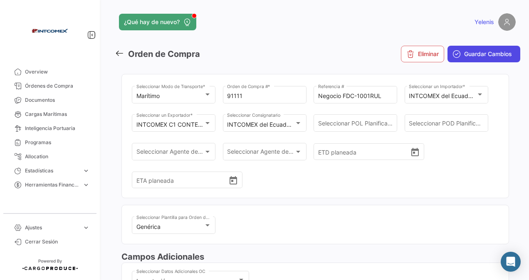
click at [471, 50] on span "Guardar Cambios" at bounding box center [488, 54] width 48 height 8
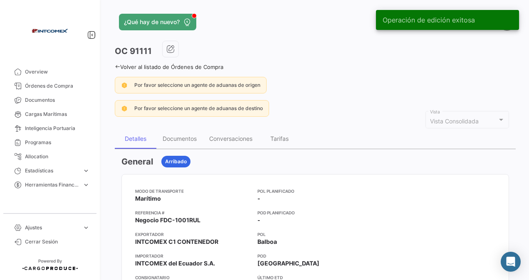
click at [118, 66] on icon at bounding box center [117, 66] width 5 height 5
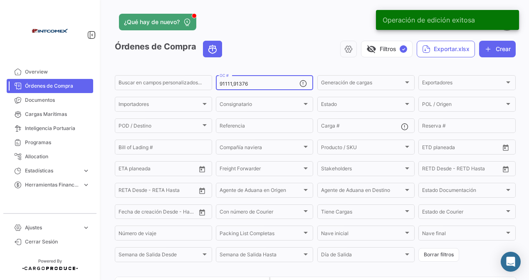
drag, startPoint x: 261, startPoint y: 88, endPoint x: 254, endPoint y: 85, distance: 8.0
click at [260, 89] on div "91111,91376 OC #" at bounding box center [259, 82] width 80 height 16
drag, startPoint x: 254, startPoint y: 85, endPoint x: 247, endPoint y: 84, distance: 6.4
click at [252, 85] on input "91111,91376" at bounding box center [259, 84] width 80 height 6
drag, startPoint x: 244, startPoint y: 84, endPoint x: 198, endPoint y: 94, distance: 46.3
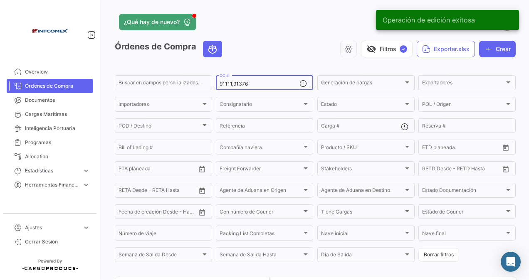
click at [198, 94] on form "Buscar en campos personalizados... 91111,91376 OC # Generación de cargas Genera…" at bounding box center [315, 169] width 401 height 190
paste input "50401,50586,50641,"
type input "50401,50586,50641"
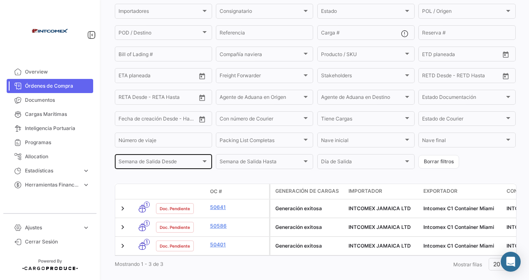
scroll to position [113, 0]
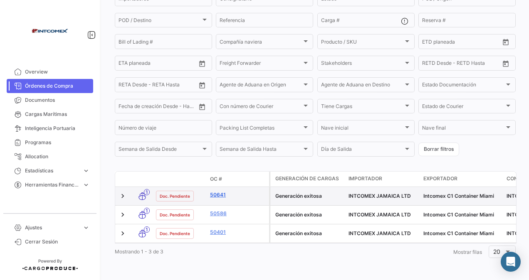
click at [219, 191] on link "50641" at bounding box center [238, 194] width 56 height 7
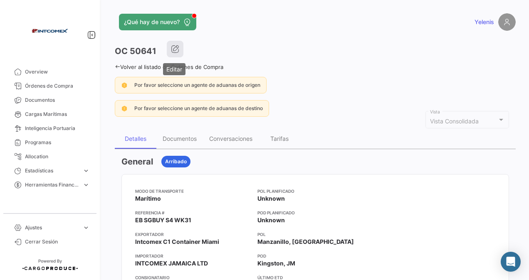
click at [174, 46] on icon "button" at bounding box center [175, 49] width 8 height 8
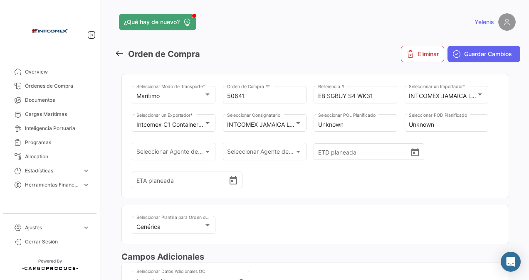
click at [125, 47] on mat-toolbar-row "Orden de Compra" at bounding box center [247, 54] width 264 height 27
click at [125, 55] on link at bounding box center [121, 54] width 13 height 12
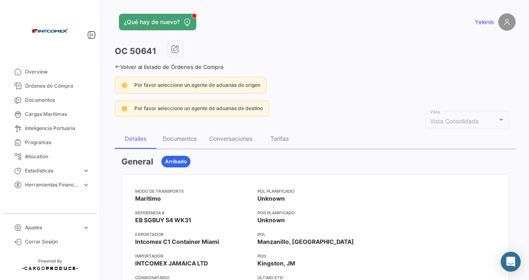
click at [120, 65] on icon at bounding box center [117, 66] width 5 height 5
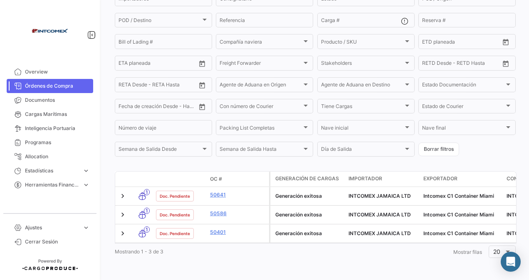
scroll to position [113, 0]
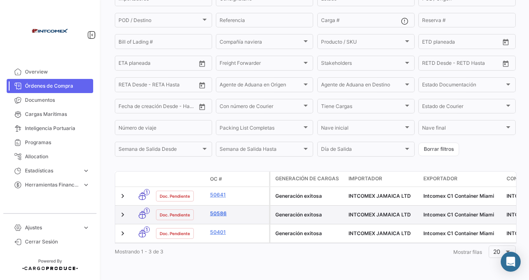
click at [219, 210] on link "50586" at bounding box center [238, 213] width 56 height 7
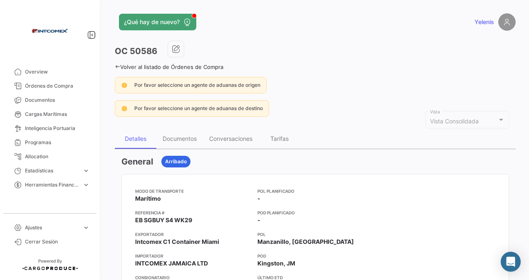
click at [121, 66] on link "Volver al listado de Órdenes de Compra" at bounding box center [169, 67] width 108 height 7
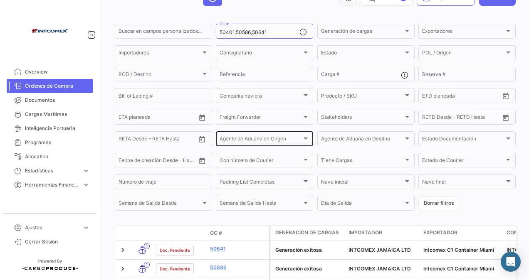
scroll to position [113, 0]
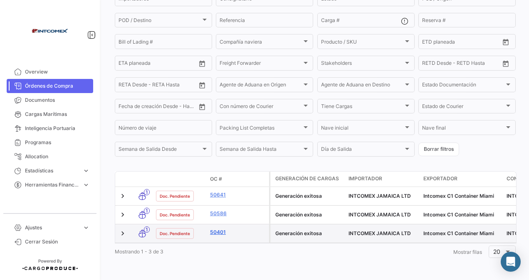
click at [224, 229] on link "50401" at bounding box center [238, 232] width 56 height 7
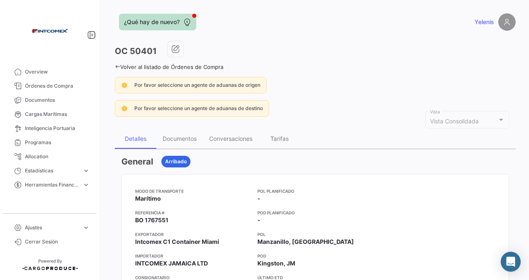
drag, startPoint x: 121, startPoint y: 67, endPoint x: 139, endPoint y: 25, distance: 45.8
click at [121, 67] on link "Volver al listado de Órdenes de Compra" at bounding box center [169, 67] width 108 height 7
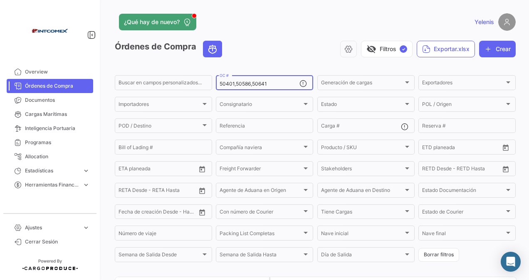
click at [272, 82] on input "50401,50586,50641" at bounding box center [259, 84] width 80 height 6
drag, startPoint x: 271, startPoint y: 83, endPoint x: 199, endPoint y: 88, distance: 71.6
click at [0, 0] on div "Buscar en campos personalizados... 50401,50586,50641 OC # Generación de cargas …" at bounding box center [0, 0] width 0 height 0
paste input "308893,308894,309056,"
type input "308893,308894,309056"
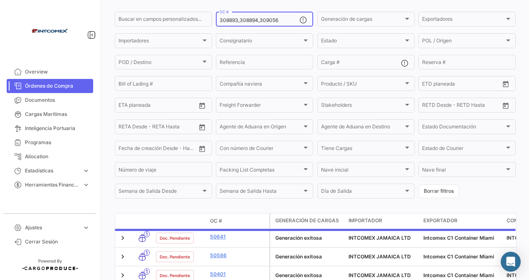
scroll to position [113, 0]
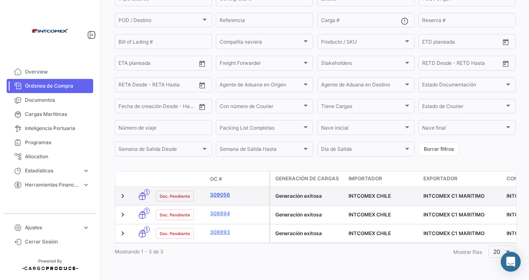
click at [221, 192] on link "309056" at bounding box center [238, 194] width 56 height 7
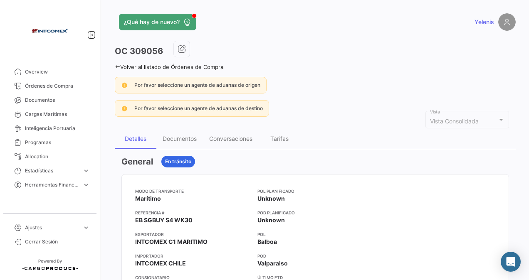
click at [130, 64] on link "Volver al listado de Órdenes de Compra" at bounding box center [169, 67] width 108 height 7
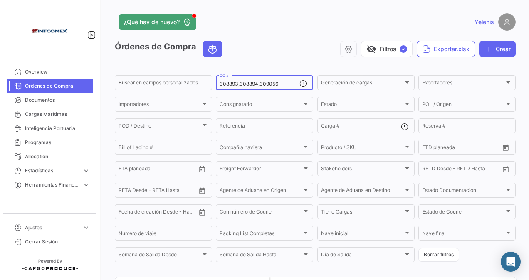
drag, startPoint x: 288, startPoint y: 76, endPoint x: 279, endPoint y: 80, distance: 10.0
click at [286, 76] on div "308893,308894,309056 OC #" at bounding box center [259, 82] width 80 height 16
click at [281, 84] on input "308893,308894,309056" at bounding box center [259, 84] width 80 height 6
drag, startPoint x: 270, startPoint y: 84, endPoint x: 193, endPoint y: 88, distance: 77.0
click at [0, 0] on div "Buscar en campos personalizados... 308893,308894,309056 OC # Generación de carg…" at bounding box center [0, 0] width 0 height 0
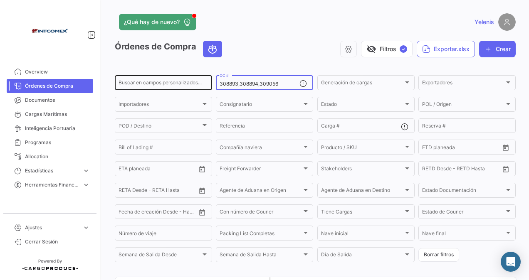
paste input "9895"
type input "309895"
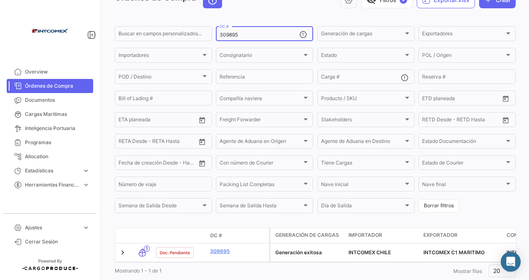
scroll to position [76, 0]
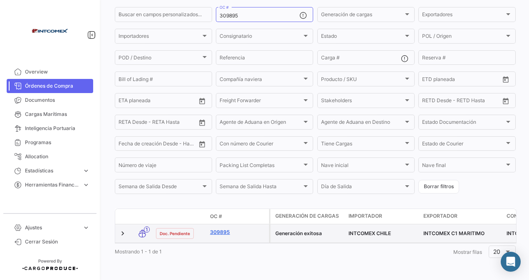
click at [223, 229] on link "309895" at bounding box center [238, 232] width 56 height 7
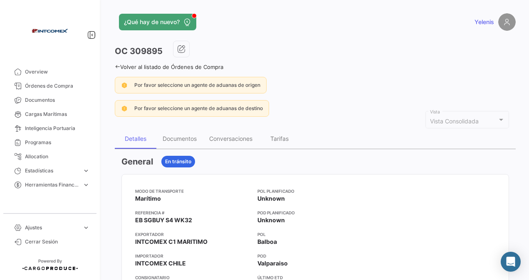
click at [120, 65] on icon at bounding box center [117, 66] width 5 height 5
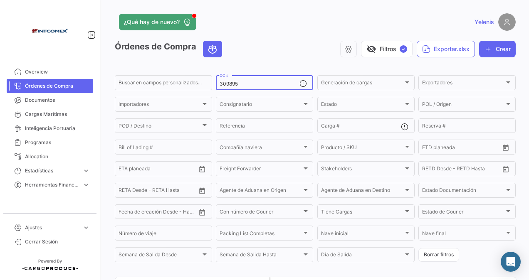
click at [243, 81] on input "309895" at bounding box center [259, 84] width 80 height 6
drag, startPoint x: 242, startPoint y: 82, endPoint x: 198, endPoint y: 90, distance: 44.8
click at [0, 0] on div "Buscar en campos personalizados... 309895 OC # Generación de cargas Generación …" at bounding box center [0, 0] width 0 height 0
paste input "8893,308894,309056,"
type input "308893,308894,309056"
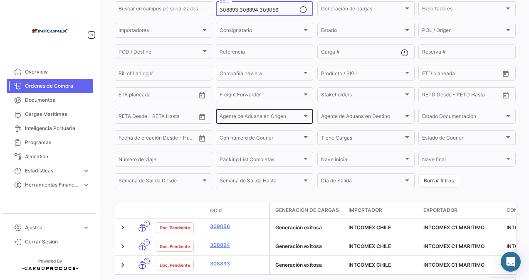
scroll to position [113, 0]
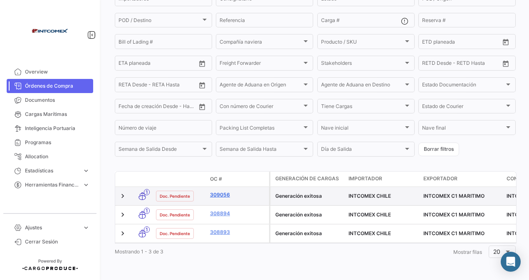
click at [221, 191] on link "309056" at bounding box center [238, 194] width 56 height 7
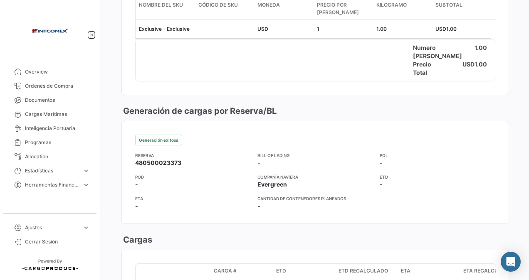
scroll to position [665, 0]
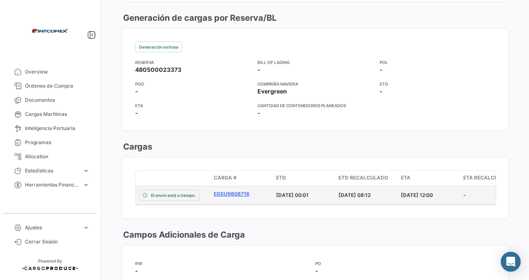
click at [230, 198] on link "EGSU9808716" at bounding box center [242, 193] width 56 height 7
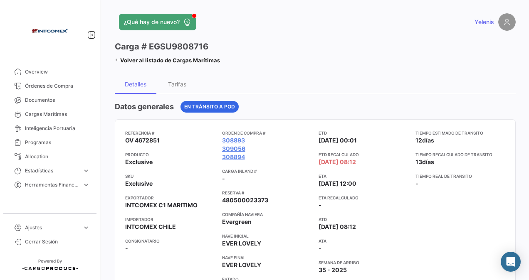
drag, startPoint x: 214, startPoint y: 42, endPoint x: 149, endPoint y: 44, distance: 65.3
click at [149, 44] on div "Carga # EGSU9808716" at bounding box center [167, 47] width 105 height 12
drag, startPoint x: 149, startPoint y: 44, endPoint x: 153, endPoint y: 47, distance: 4.8
copy h3 "EGSU9808716"
